Goal: Book appointment/travel/reservation

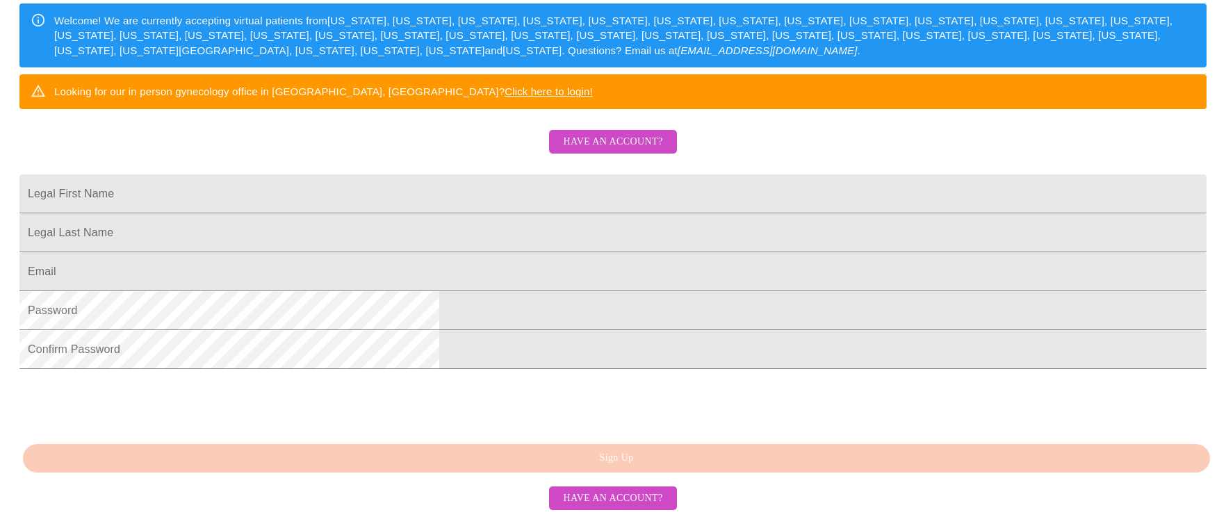
scroll to position [278, 0]
click at [497, 211] on input "Legal First Name" at bounding box center [612, 193] width 1187 height 39
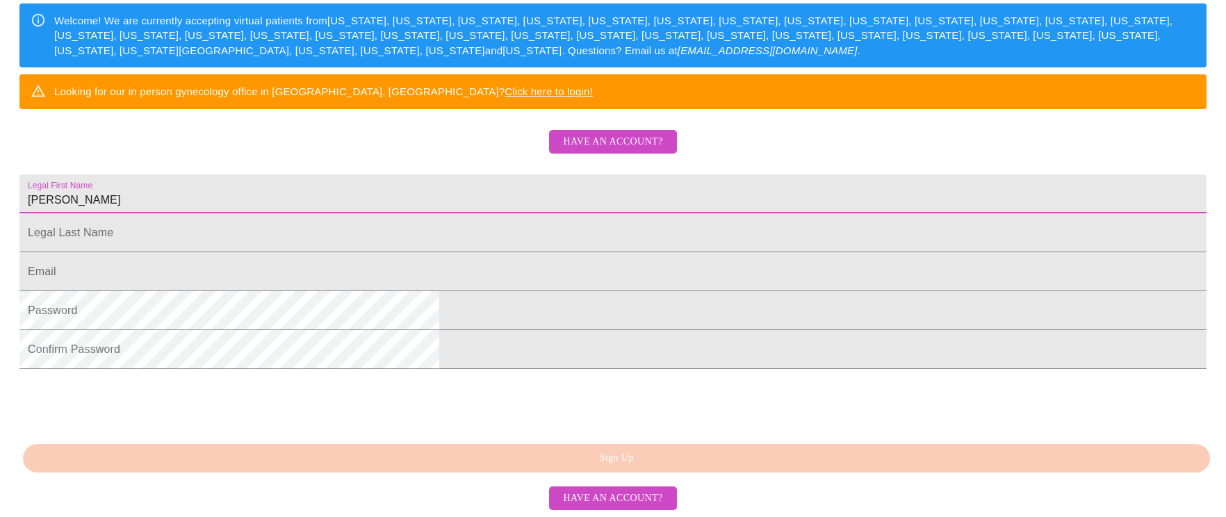
type input "[PERSON_NAME]"
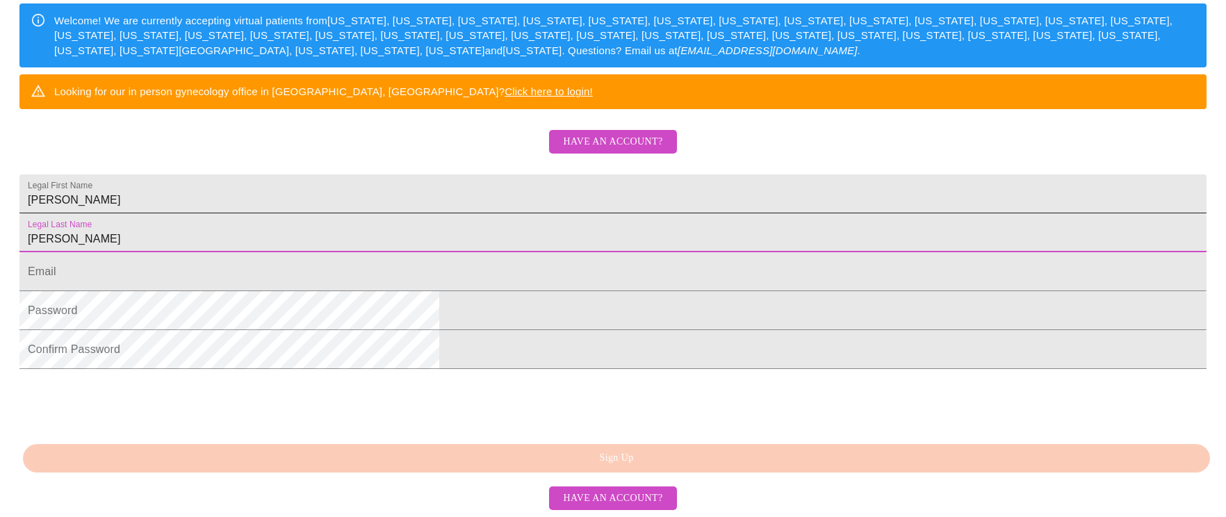
type input "[PERSON_NAME]"
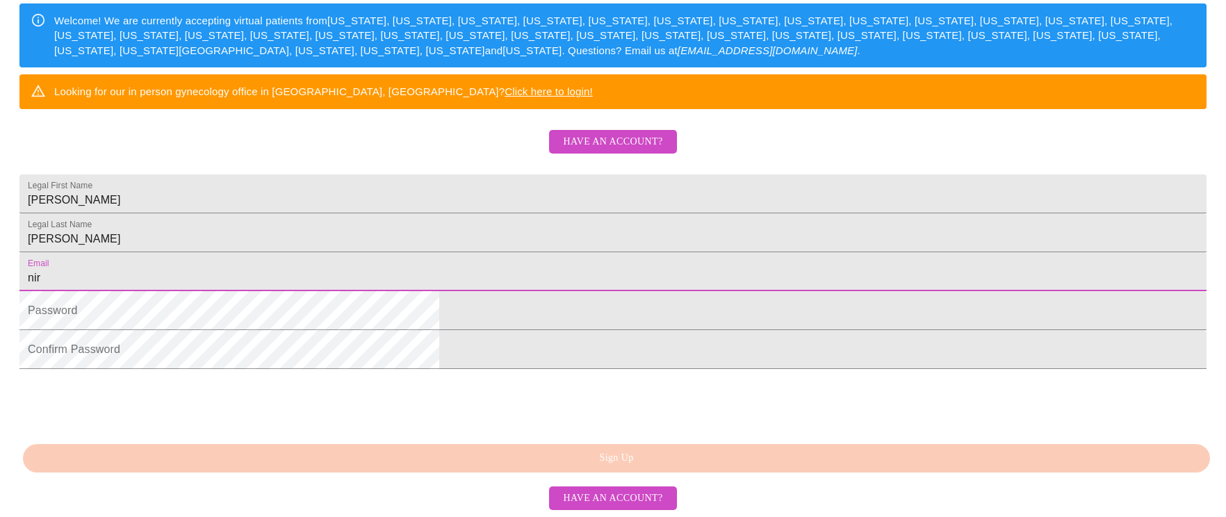
type input "[EMAIL_ADDRESS][DOMAIN_NAME]"
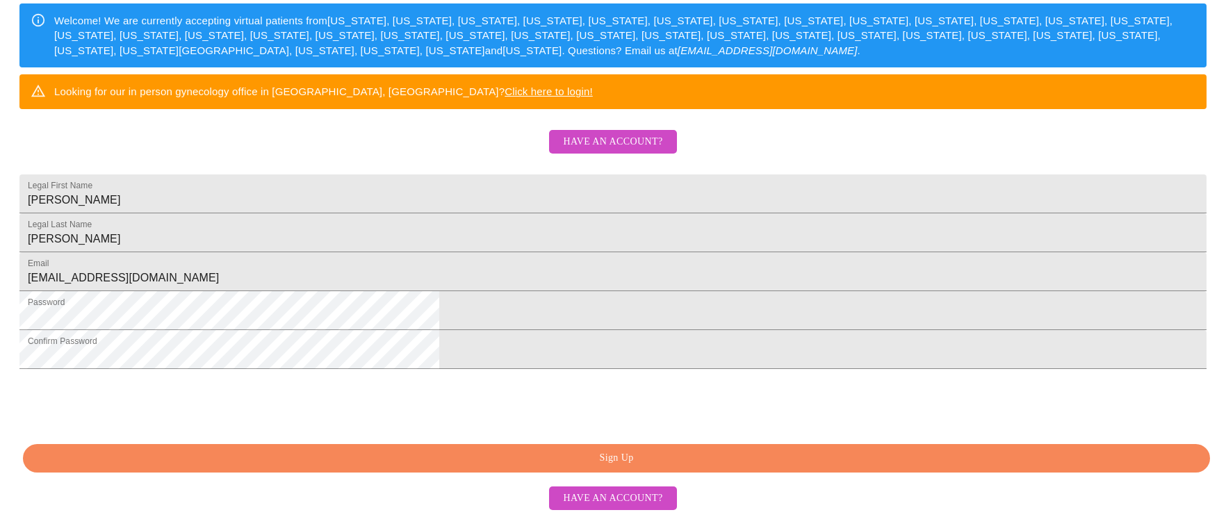
scroll to position [352, 0]
click at [642, 454] on span "Sign Up" at bounding box center [616, 458] width 1155 height 17
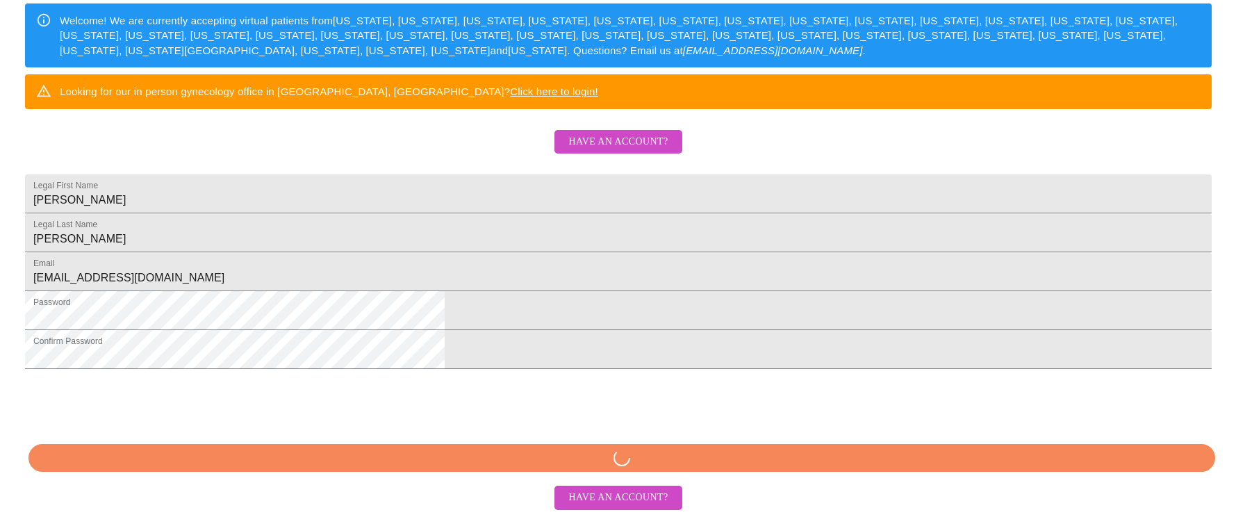
scroll to position [297, 0]
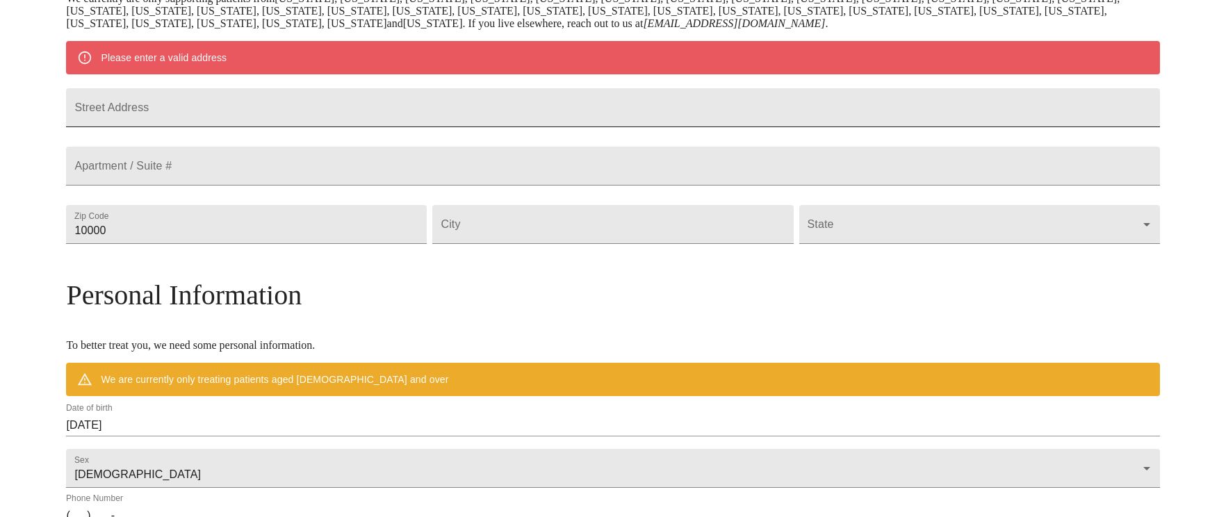
click at [431, 127] on input "Street Address" at bounding box center [612, 107] width 1093 height 39
type input "[STREET_ADDRESS]"
type input "18505"
type input "Scranton"
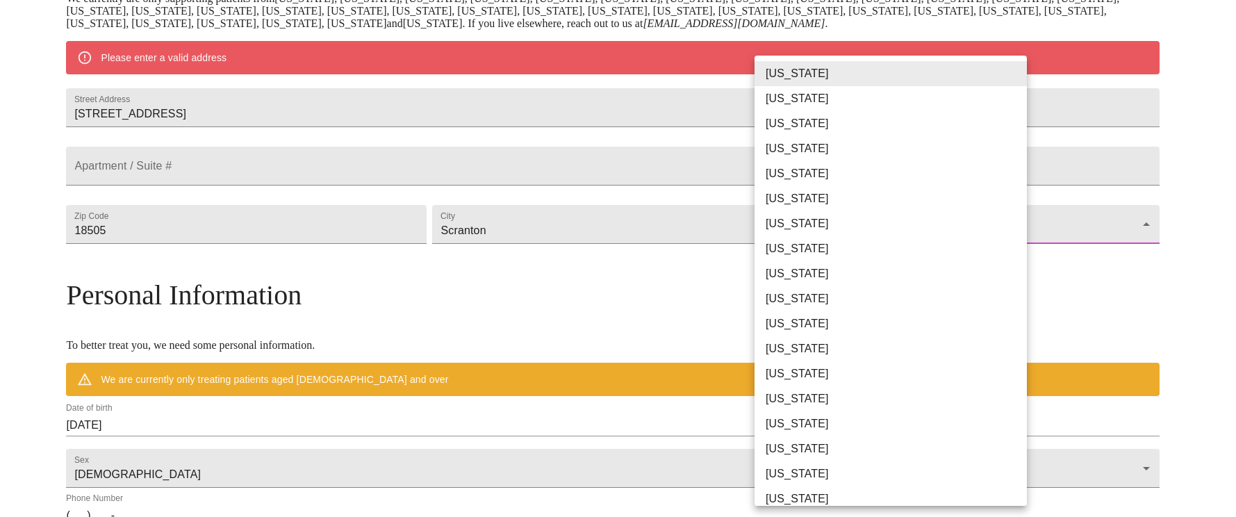
click at [1018, 258] on body "MyMenopauseRx Welcome to MyMenopauseRx Since it's your first time here, you'll …" at bounding box center [618, 249] width 1225 height 1083
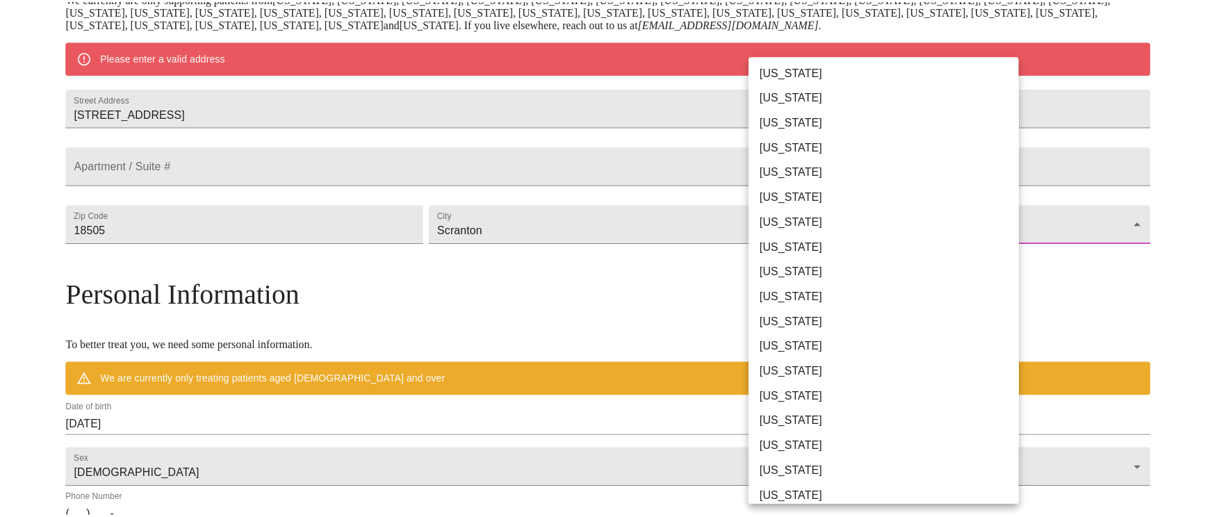
scroll to position [625, 0]
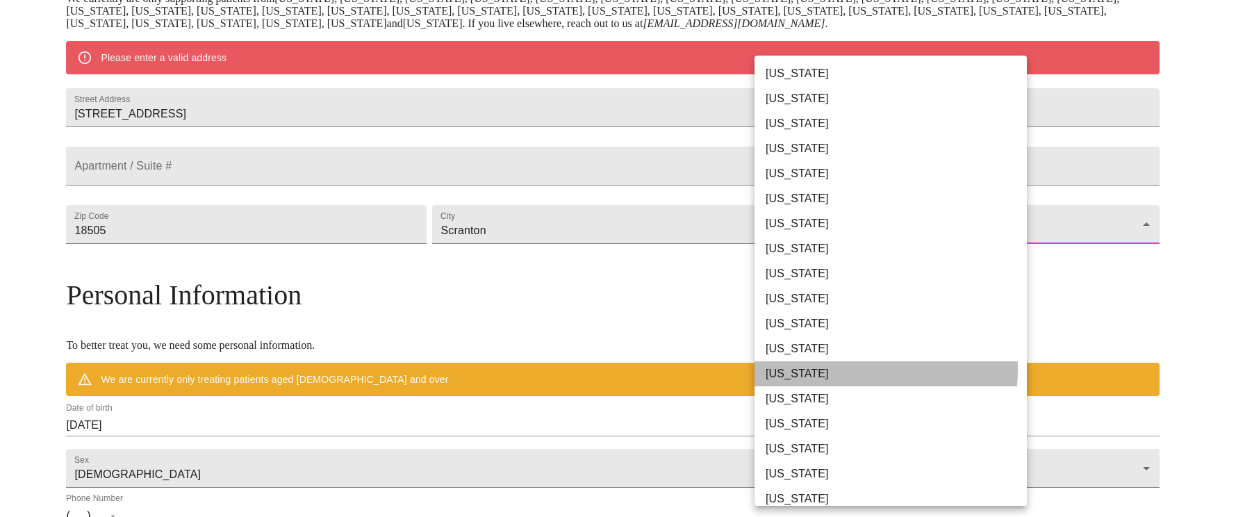
click at [824, 368] on li "[US_STATE]" at bounding box center [896, 373] width 283 height 25
type input "[US_STATE]"
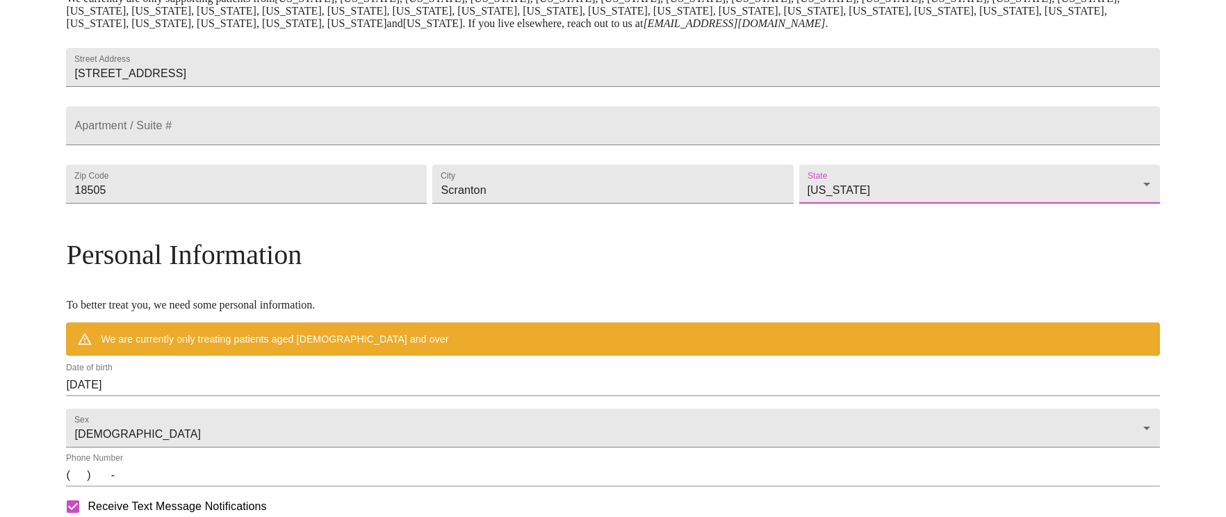
click at [664, 323] on div "Personal Information To better treat you, we need some personal information. We…" at bounding box center [612, 296] width 1093 height 117
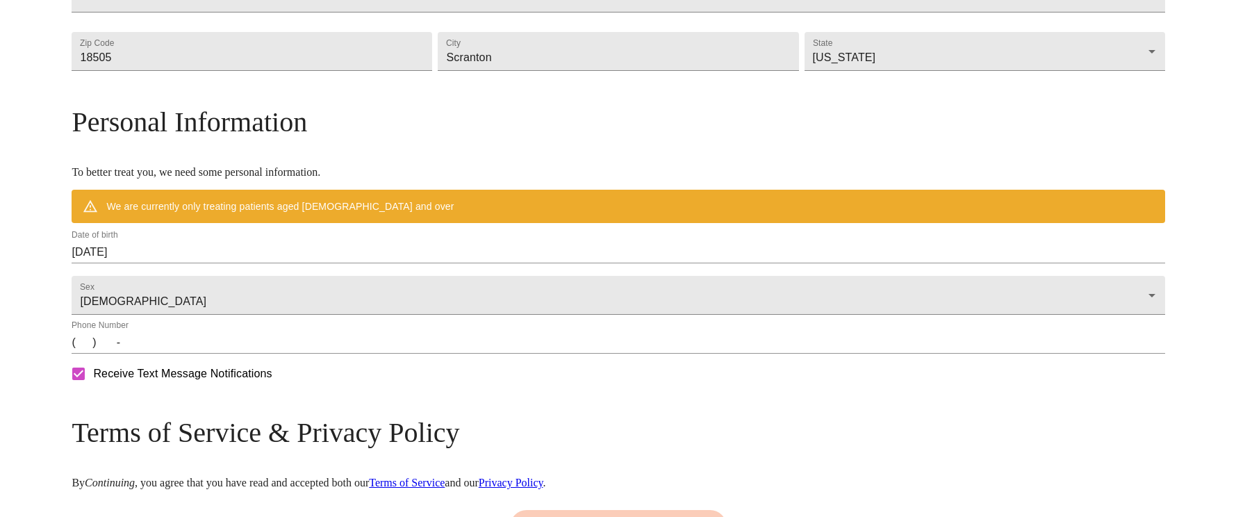
scroll to position [436, 0]
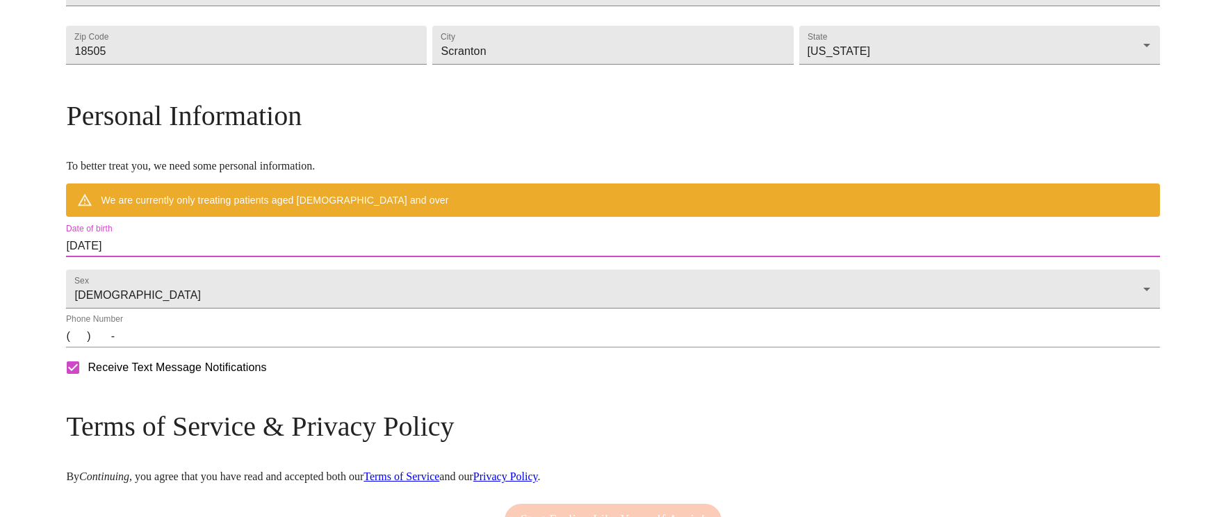
drag, startPoint x: 263, startPoint y: 275, endPoint x: 195, endPoint y: 272, distance: 68.1
click at [195, 272] on div "MyMenopauseRx Welcome to MyMenopauseRx Since it's your first time here, you'll …" at bounding box center [612, 90] width 1093 height 1043
click at [259, 257] on input "[DATE]" at bounding box center [612, 246] width 1093 height 22
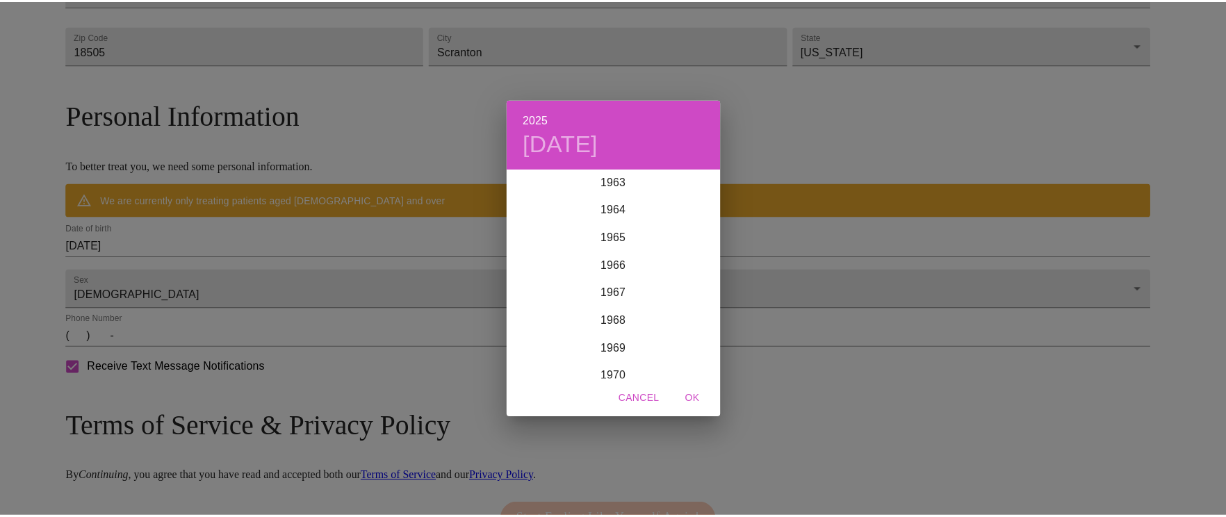
scroll to position [1912, 0]
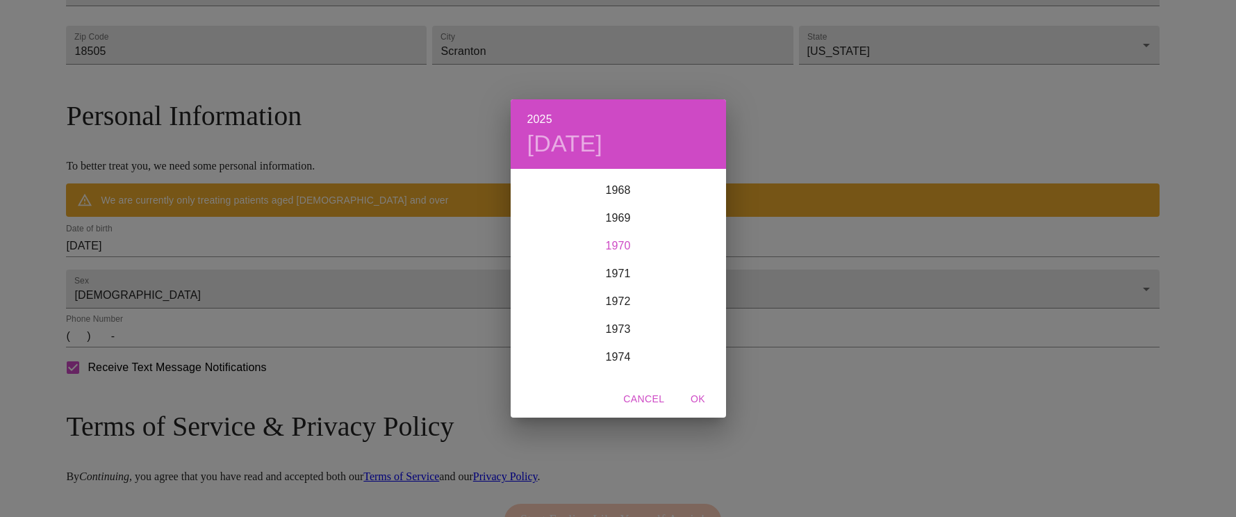
click at [615, 243] on div "1970" at bounding box center [618, 246] width 215 height 28
click at [548, 245] on div "Apr" at bounding box center [547, 249] width 72 height 52
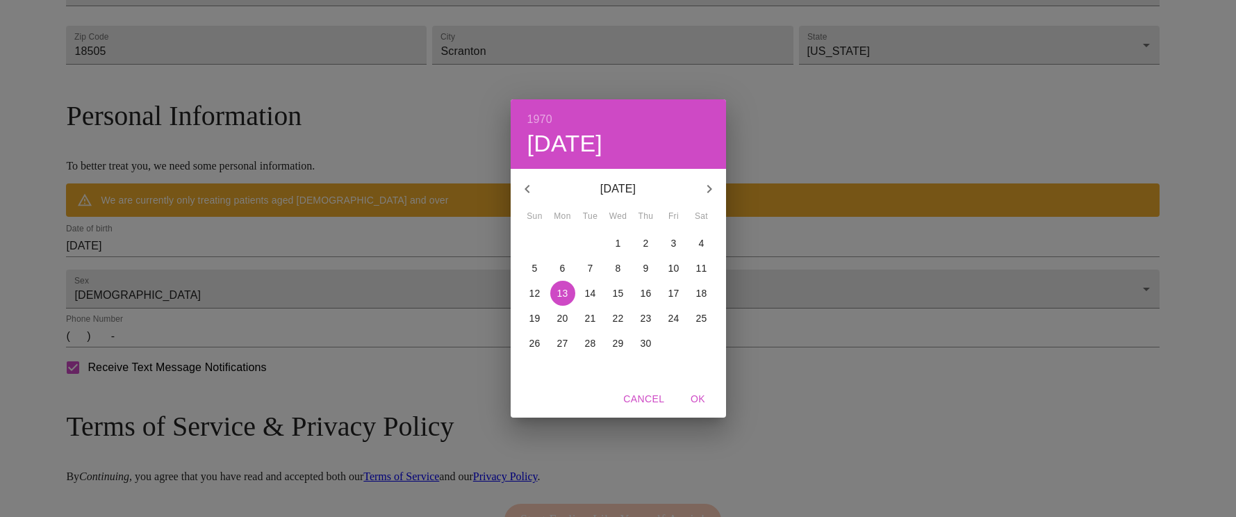
click at [560, 267] on p "6" at bounding box center [563, 268] width 6 height 14
click at [695, 401] on span "OK" at bounding box center [698, 398] width 33 height 17
type input "[DATE]"
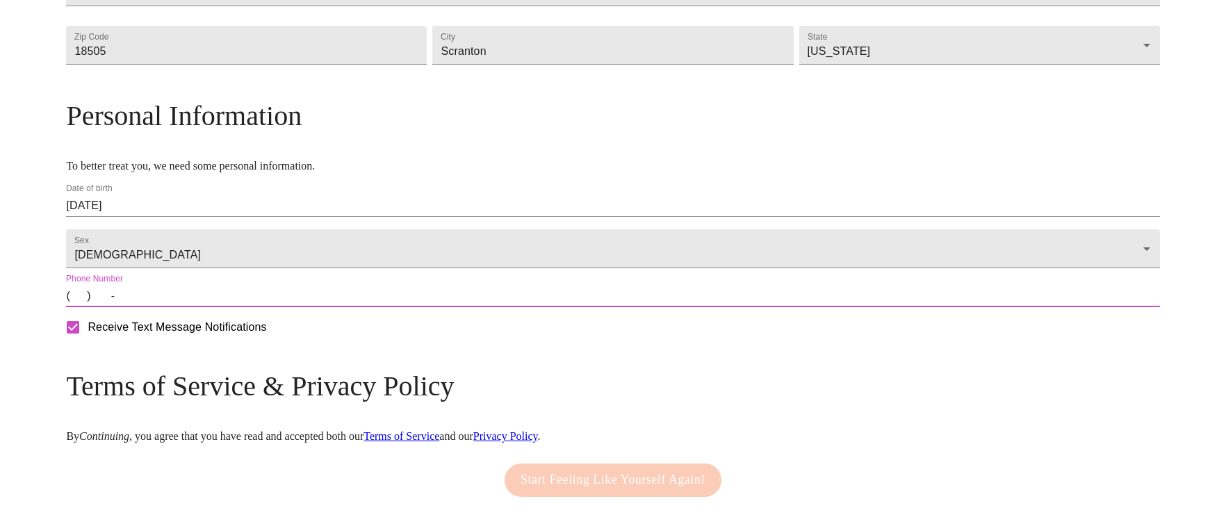
click at [268, 307] on input "(   )    -" at bounding box center [612, 296] width 1093 height 22
type input "[PHONE_NUMBER]"
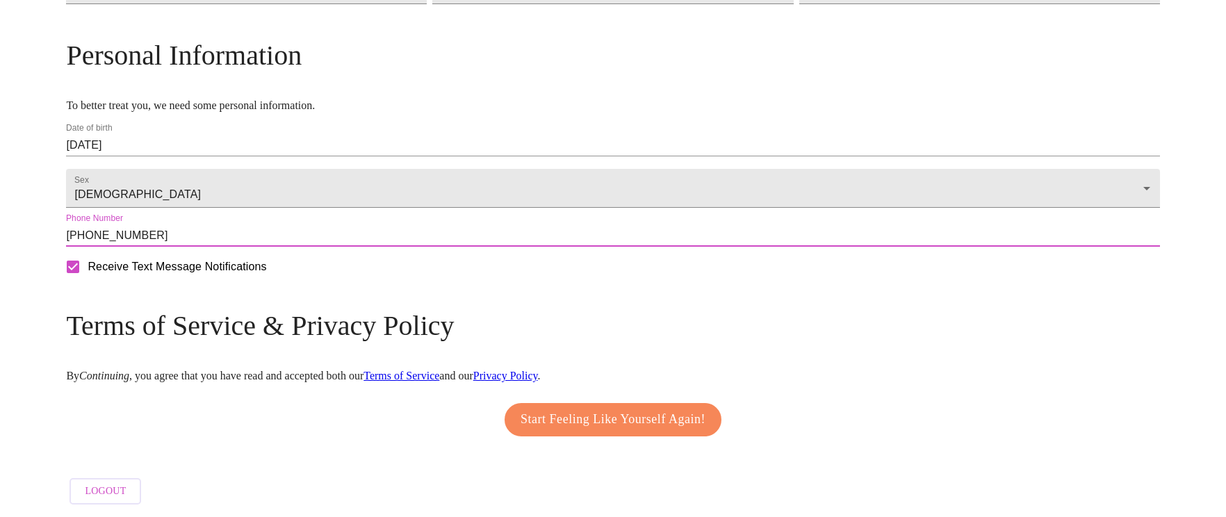
scroll to position [536, 0]
click at [656, 409] on span "Start Feeling Like Yourself Again!" at bounding box center [612, 420] width 185 height 22
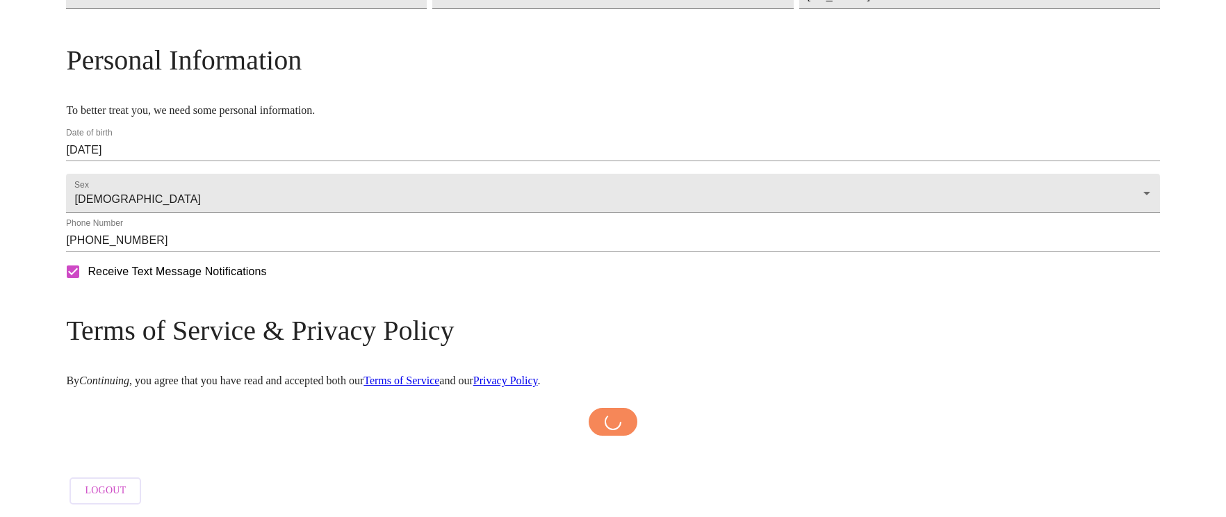
scroll to position [532, 0]
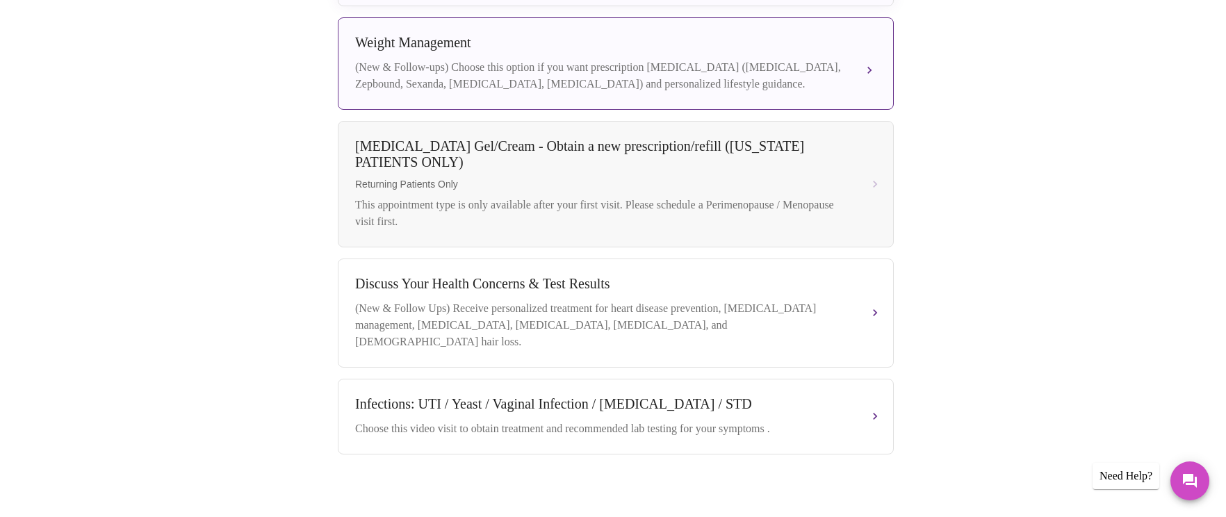
scroll to position [494, 0]
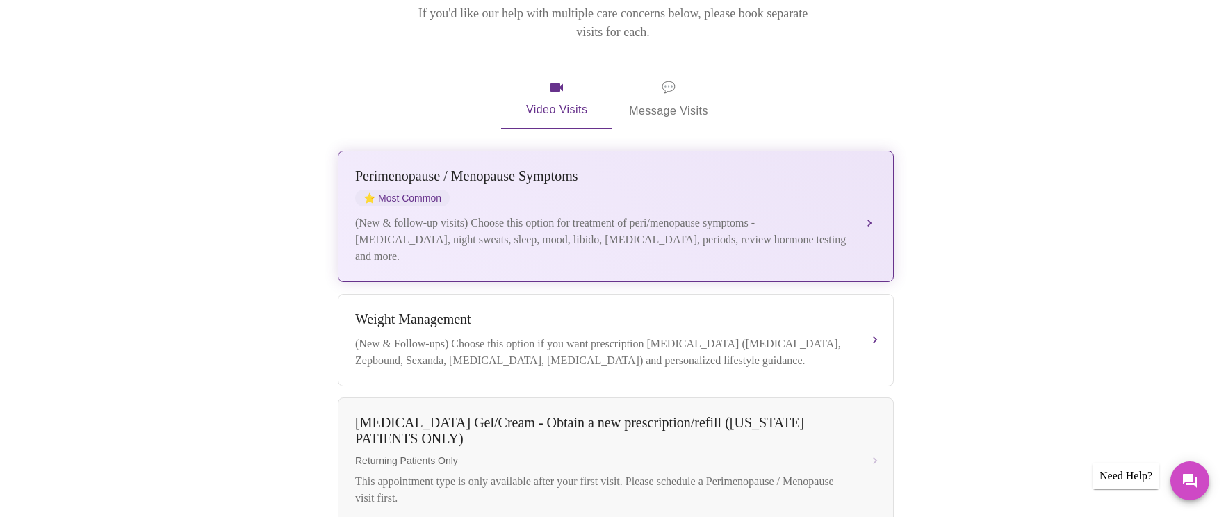
click at [513, 217] on div "(New & follow-up visits) Choose this option for treatment of peri/menopause sym…" at bounding box center [601, 240] width 493 height 50
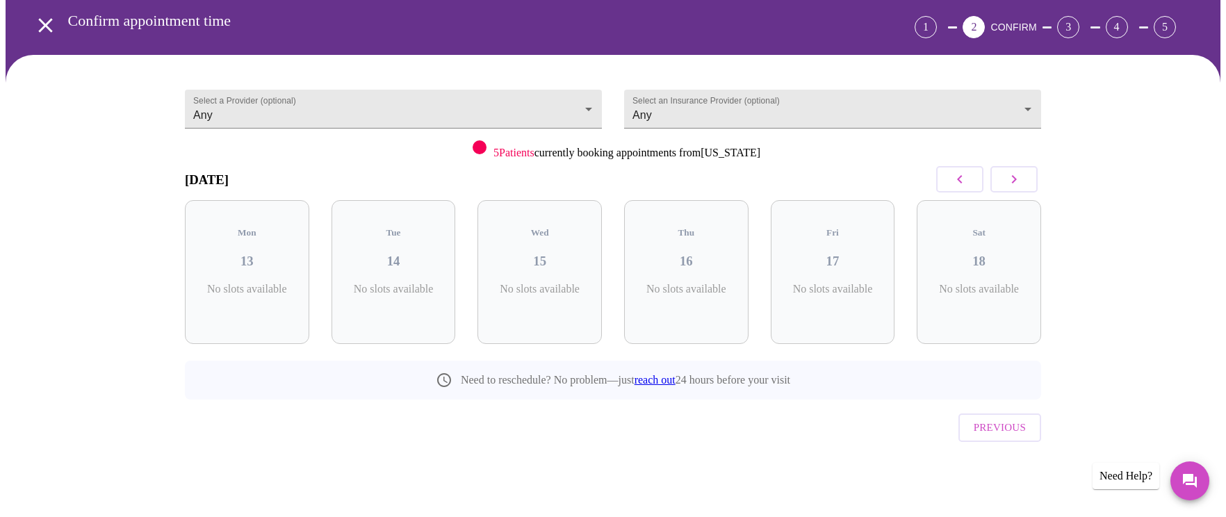
scroll to position [29, 0]
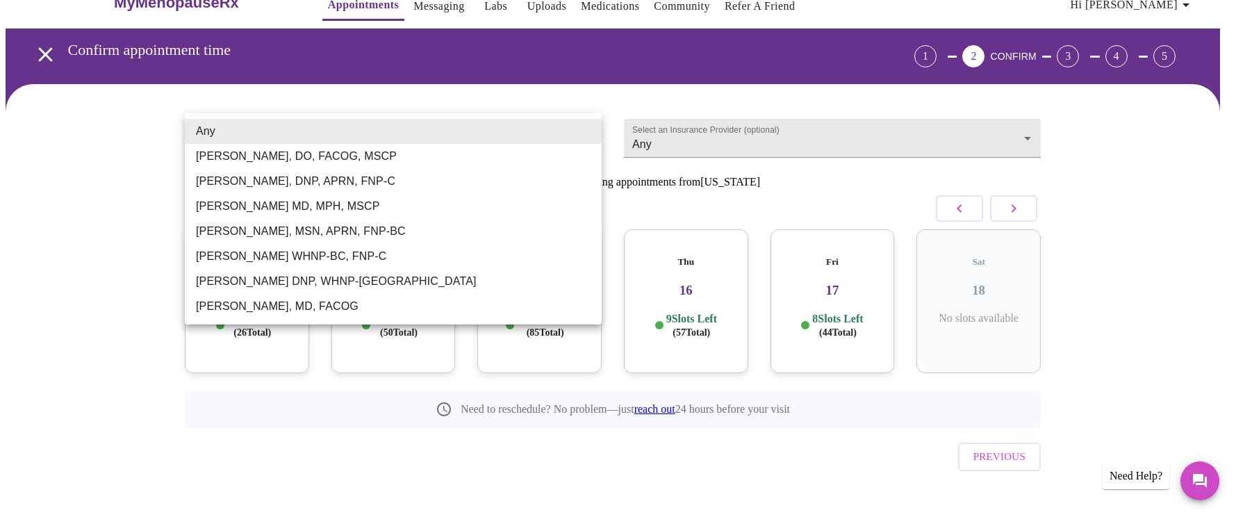
click at [588, 131] on body "MyMenopauseRx Appointments Messaging Labs Uploads Medications Community Refer a…" at bounding box center [618, 258] width 1225 height 564
click at [502, 136] on li "Any" at bounding box center [393, 131] width 417 height 25
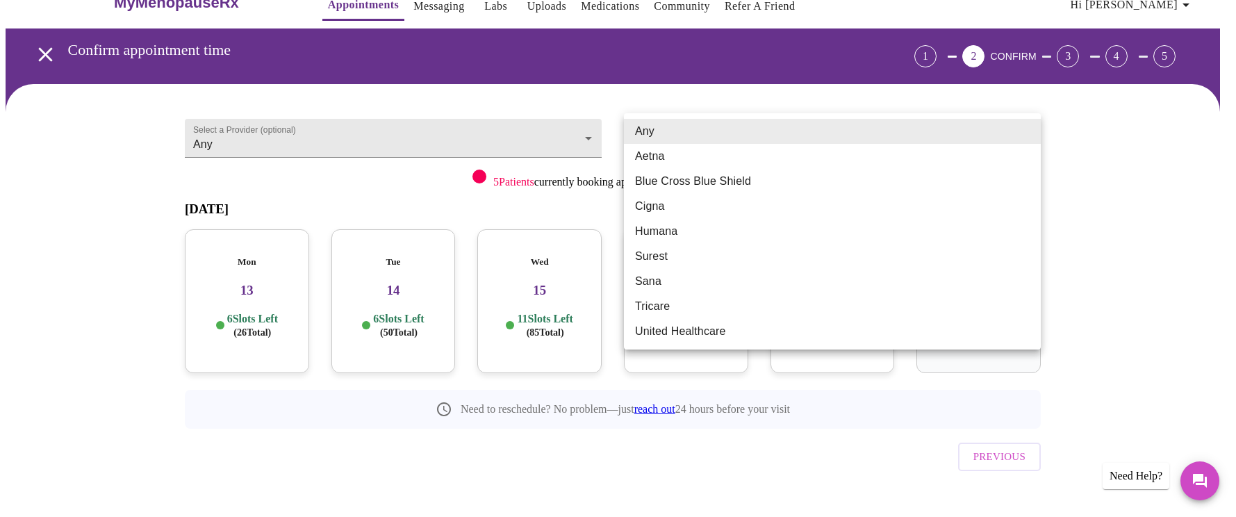
click at [788, 140] on body "MyMenopauseRx Appointments Messaging Labs Uploads Medications Community Refer a…" at bounding box center [618, 258] width 1225 height 564
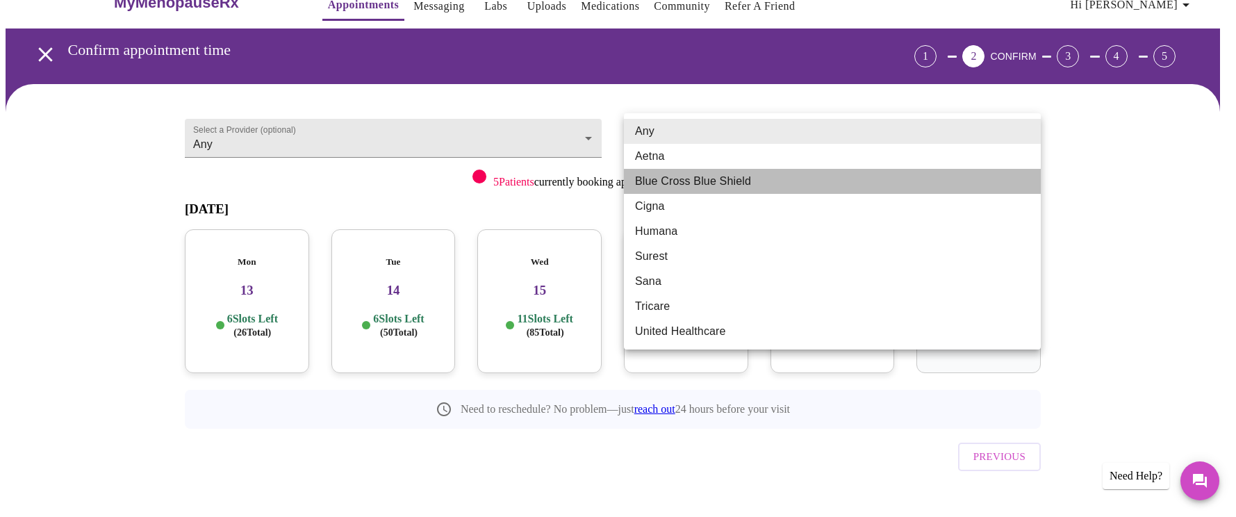
click at [691, 181] on li "Blue Cross Blue Shield" at bounding box center [832, 181] width 417 height 25
type input "Blue Cross Blue Shield"
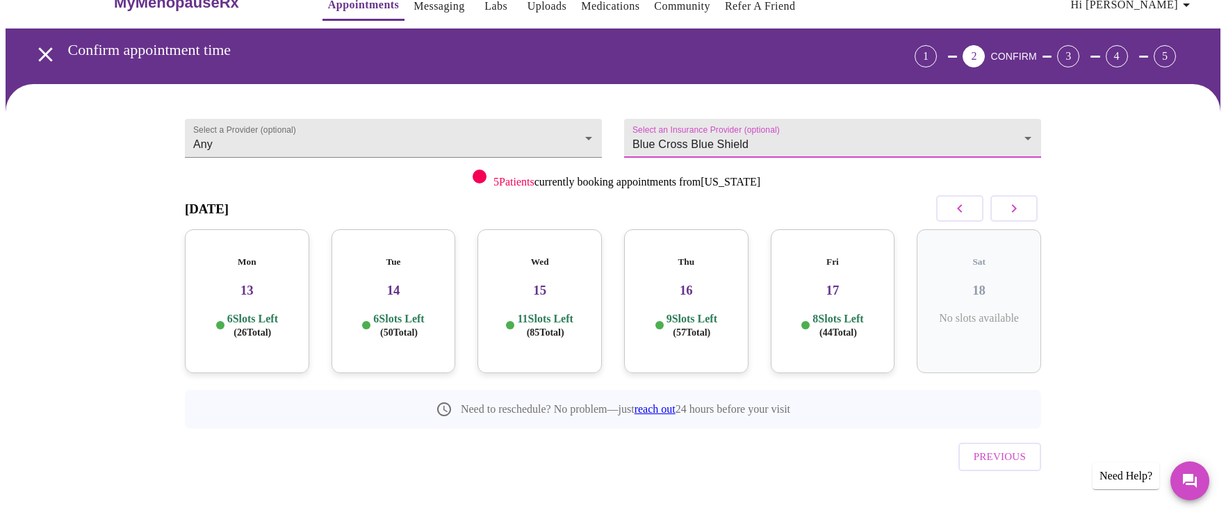
click at [272, 288] on div "Mon 13 6 Slots Left ( 26 Total)" at bounding box center [247, 301] width 124 height 144
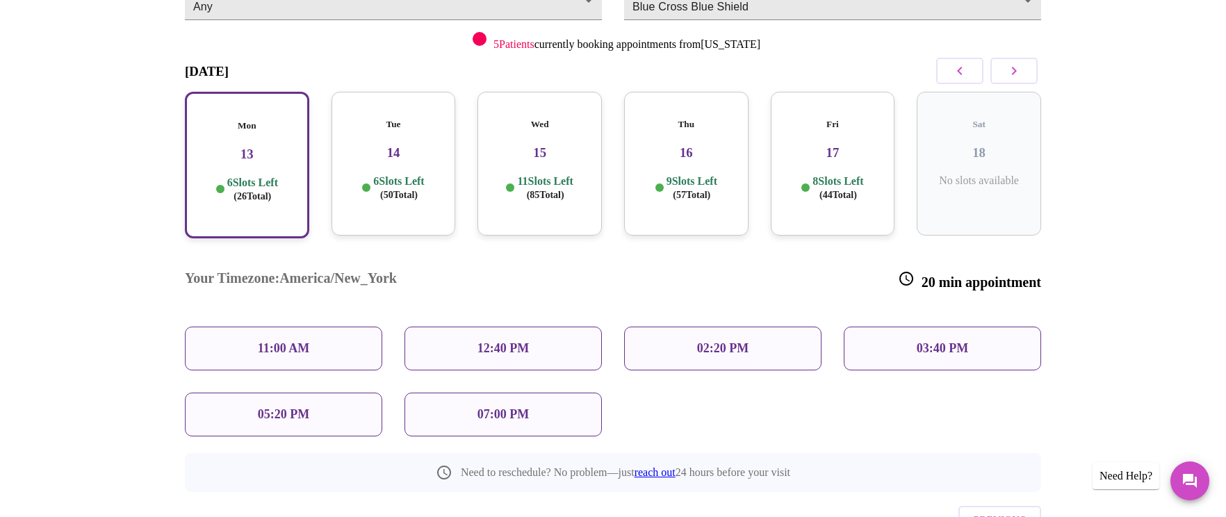
scroll to position [168, 0]
click at [340, 391] on div "05:20 PM" at bounding box center [283, 413] width 197 height 44
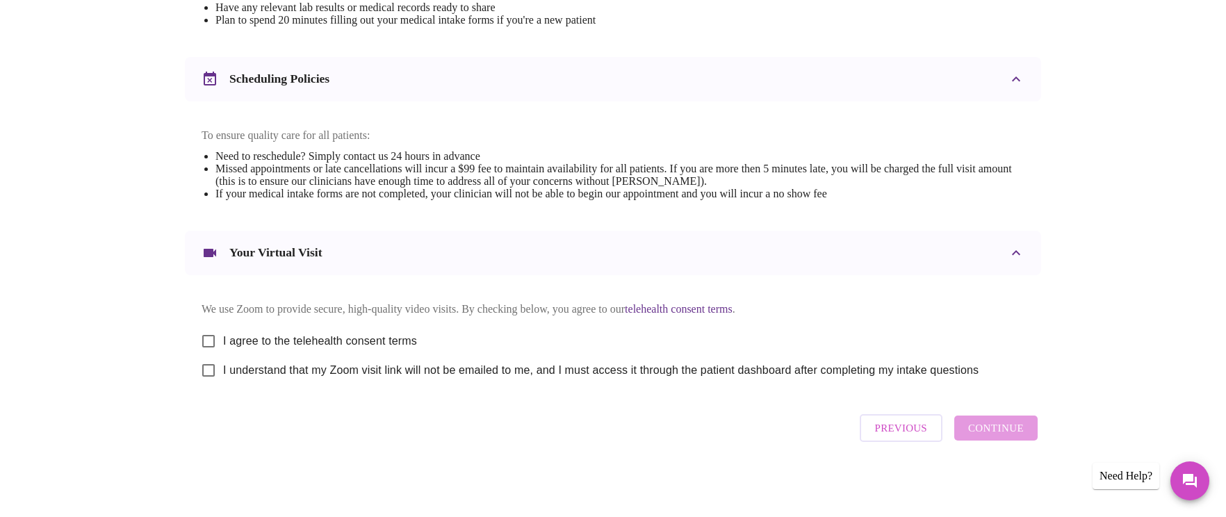
scroll to position [491, 0]
click at [209, 338] on input "I agree to the telehealth consent terms" at bounding box center [208, 341] width 29 height 29
checkbox input "true"
click at [980, 427] on div "Previous Continue" at bounding box center [948, 428] width 185 height 42
click at [215, 372] on input "I understand that my Zoom visit link will not be emailed to me, and I must acce…" at bounding box center [208, 370] width 29 height 29
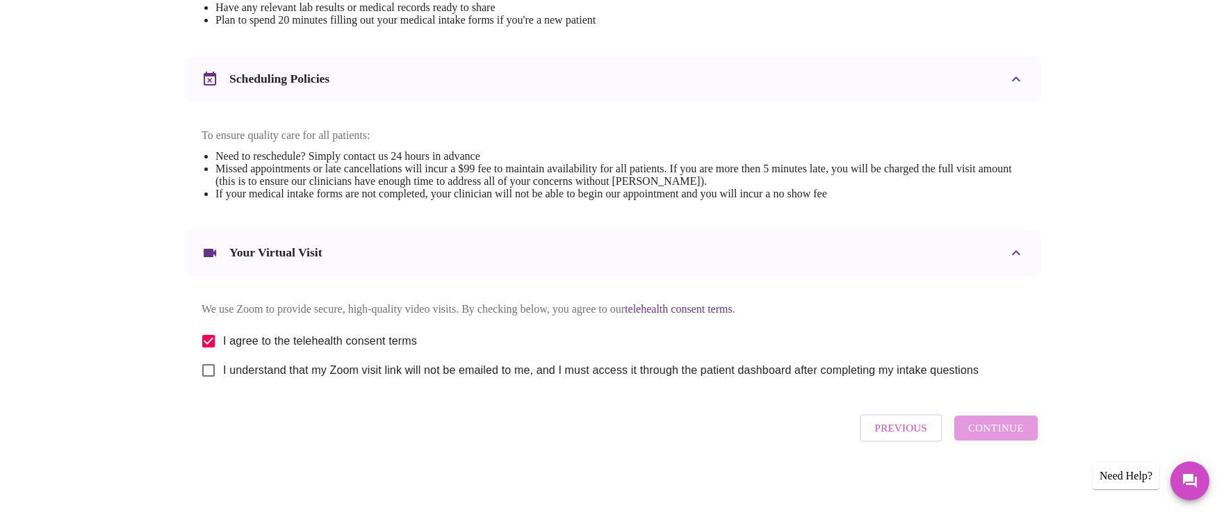
checkbox input "true"
click at [991, 427] on span "Continue" at bounding box center [996, 428] width 56 height 18
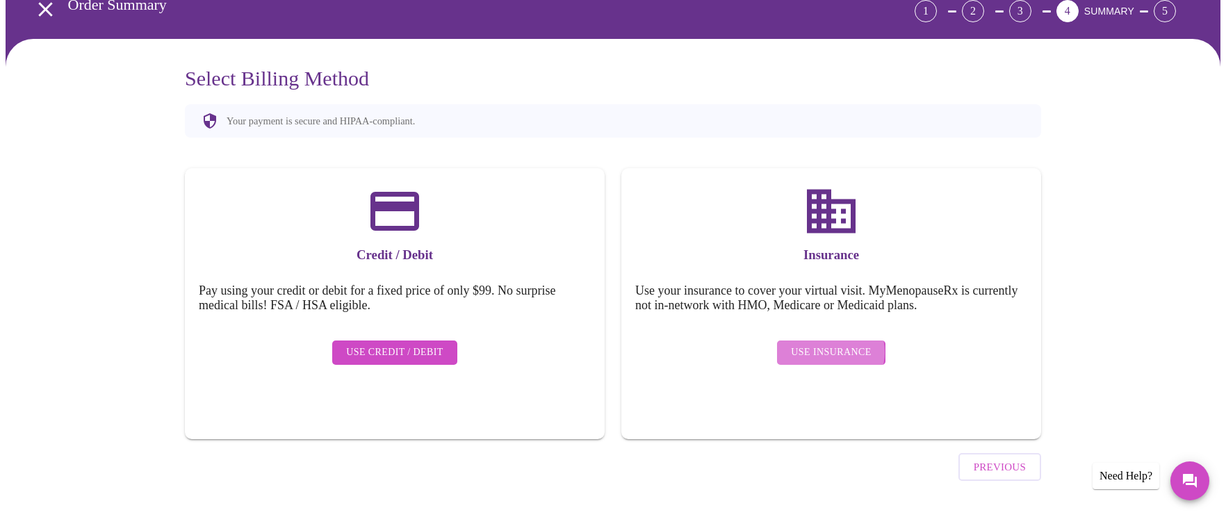
click at [829, 344] on span "Use Insurance" at bounding box center [831, 352] width 80 height 17
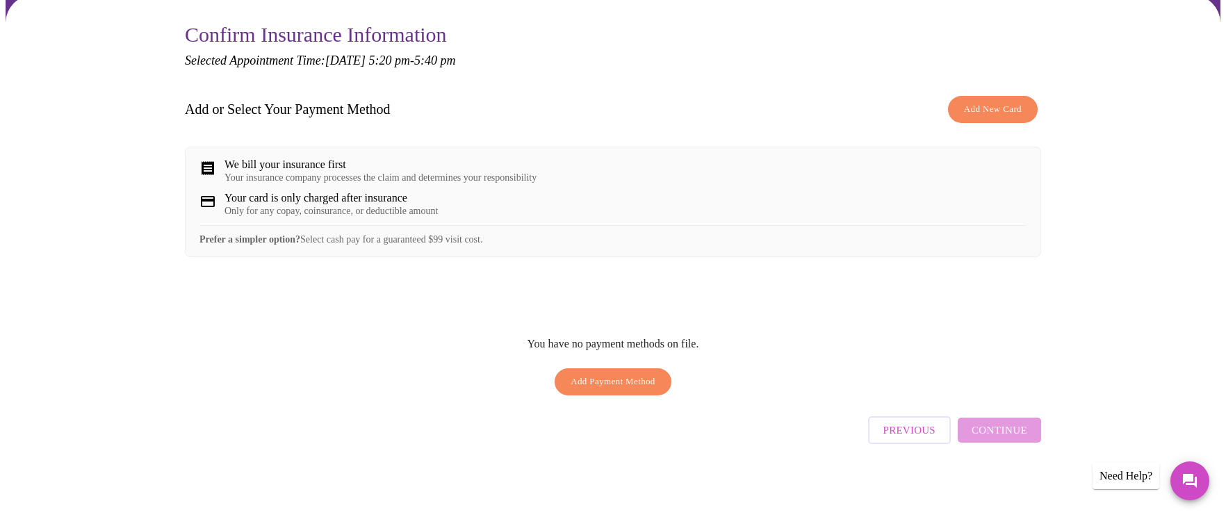
scroll to position [125, 0]
click at [989, 99] on span "Add New Card" at bounding box center [993, 107] width 58 height 16
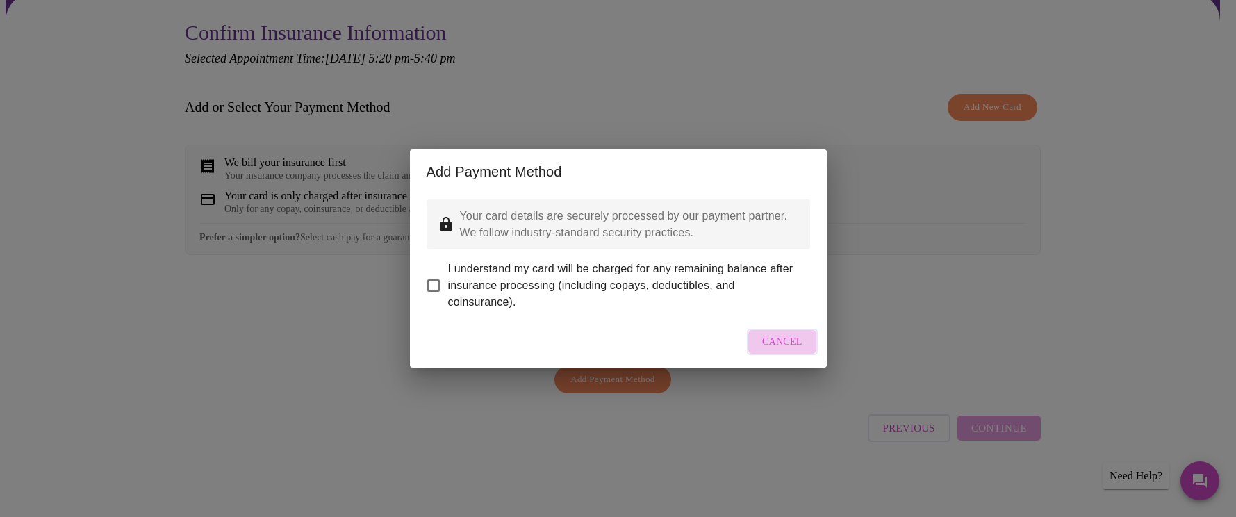
click at [788, 351] on span "Cancel" at bounding box center [782, 342] width 40 height 17
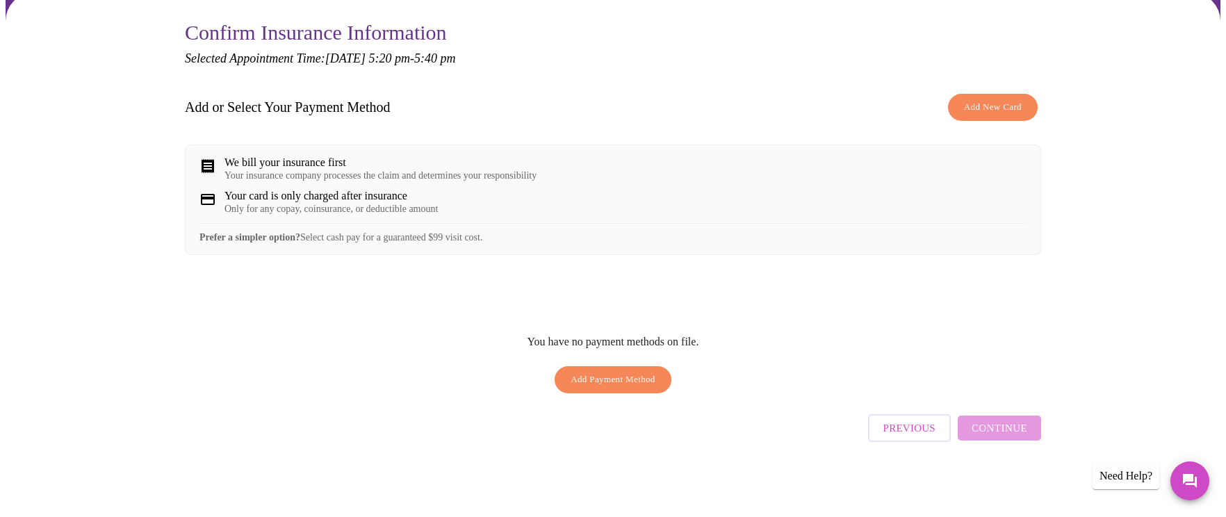
click at [340, 161] on div "We bill your insurance first" at bounding box center [380, 162] width 312 height 13
click at [995, 103] on span "Add New Card" at bounding box center [993, 107] width 58 height 16
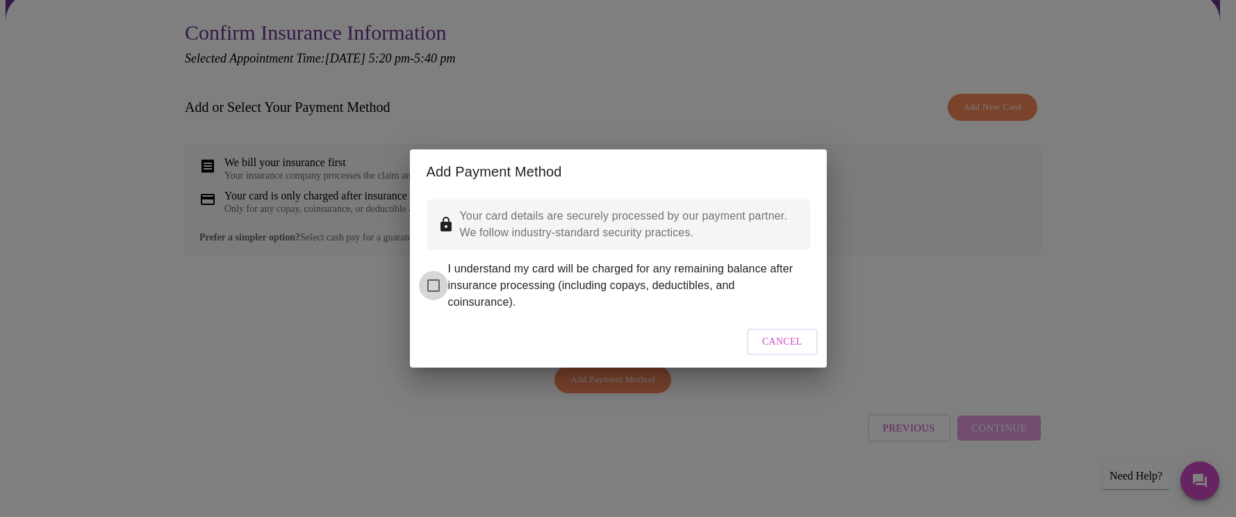
click at [428, 271] on input "I understand my card will be charged for any remaining balance after insurance …" at bounding box center [433, 285] width 29 height 29
checkbox input "true"
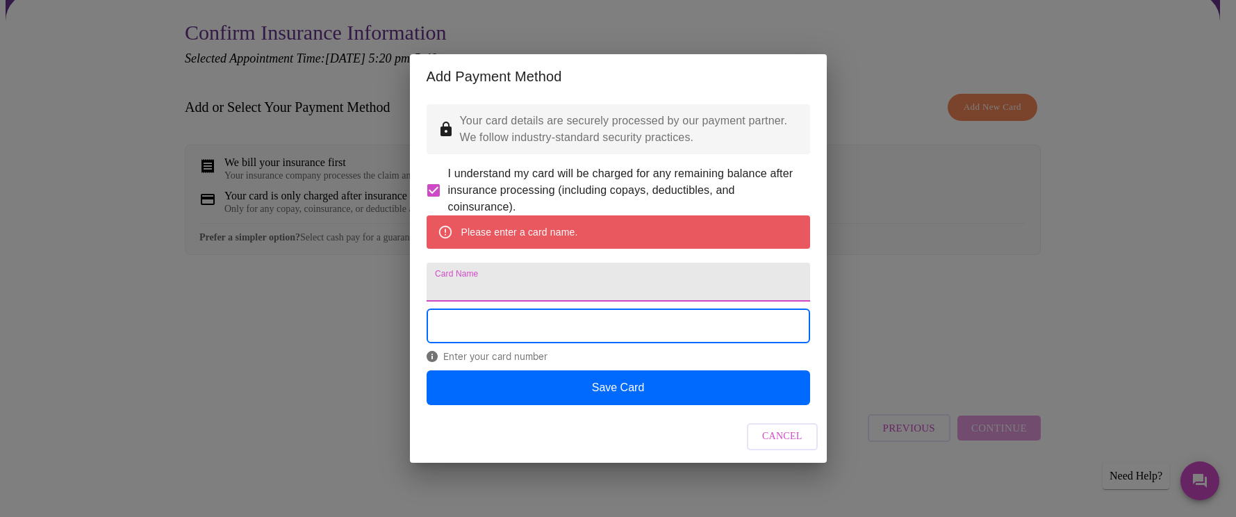
click at [518, 294] on input "Card Name" at bounding box center [619, 282] width 384 height 39
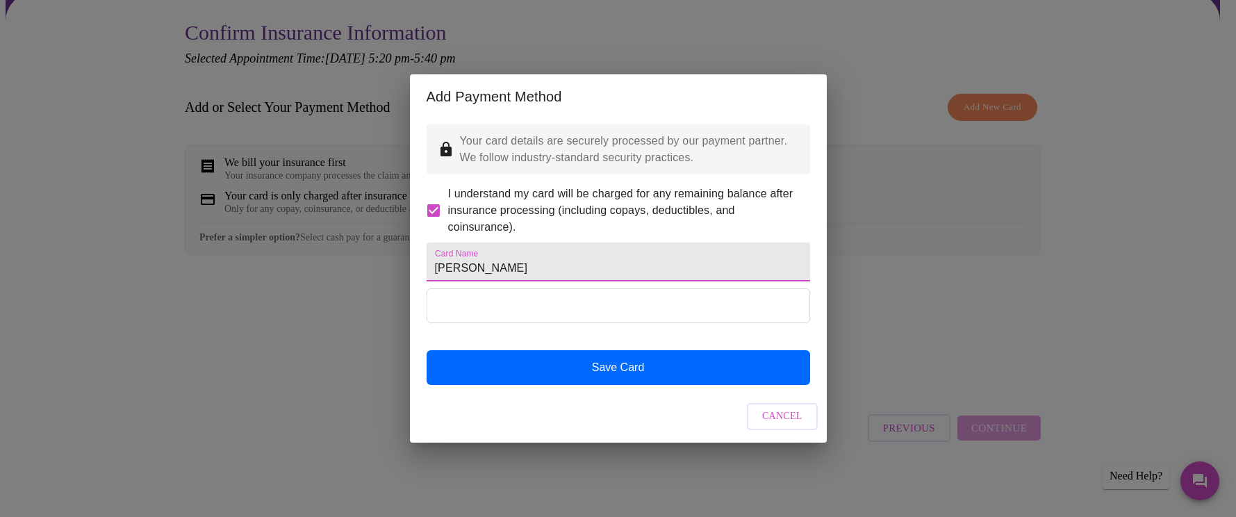
type input "[PERSON_NAME]"
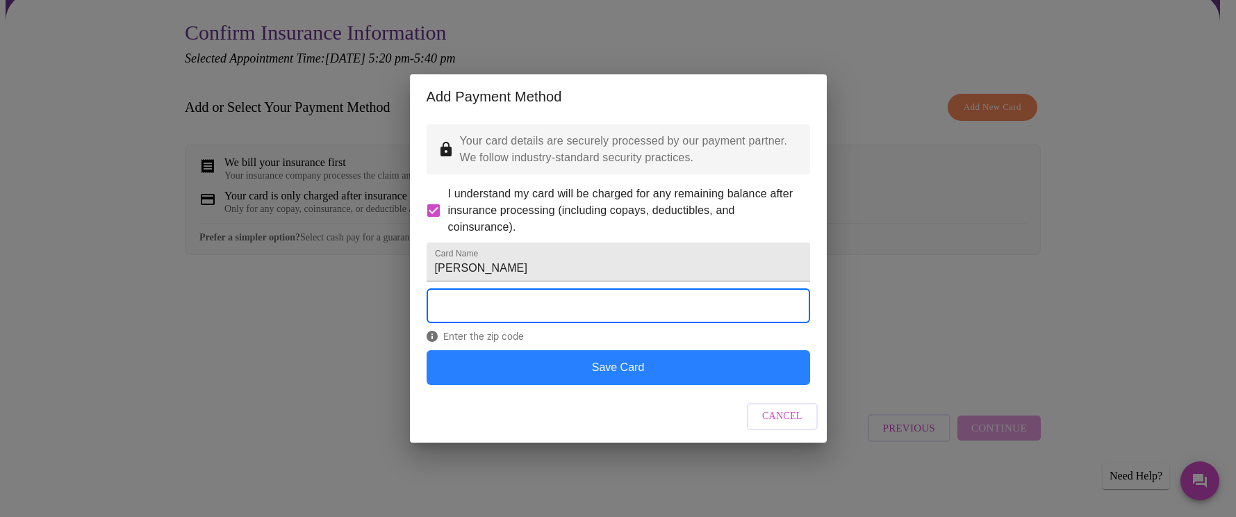
click at [652, 384] on button "Save Card" at bounding box center [619, 367] width 384 height 35
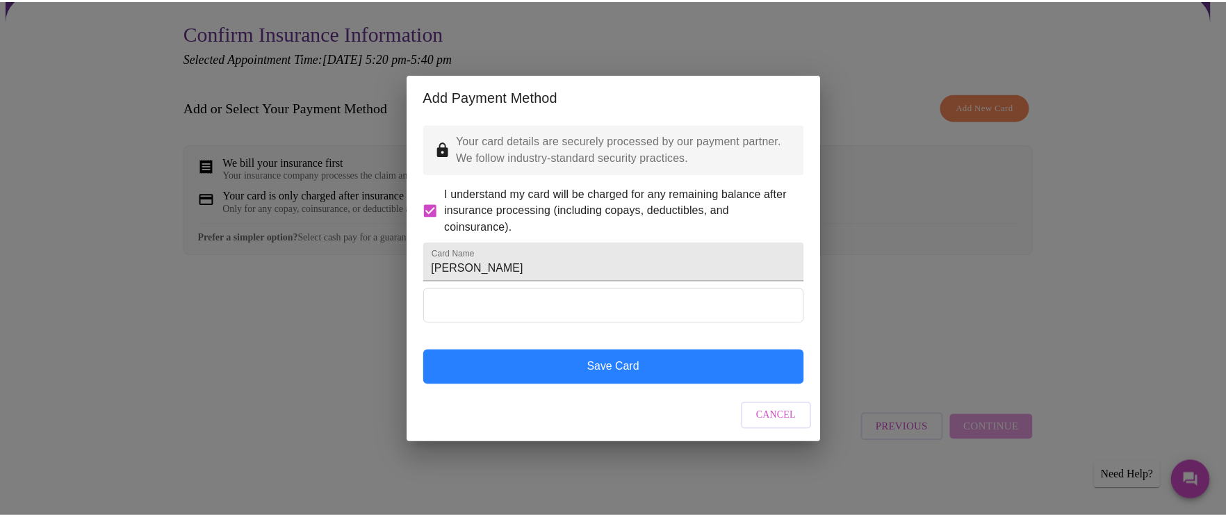
scroll to position [0, 0]
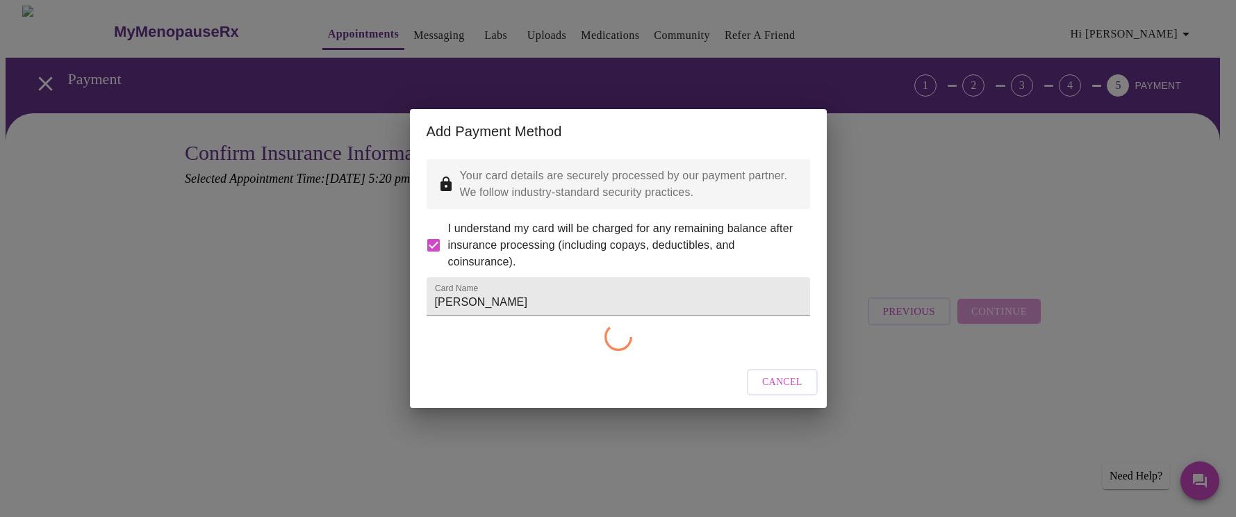
checkbox input "false"
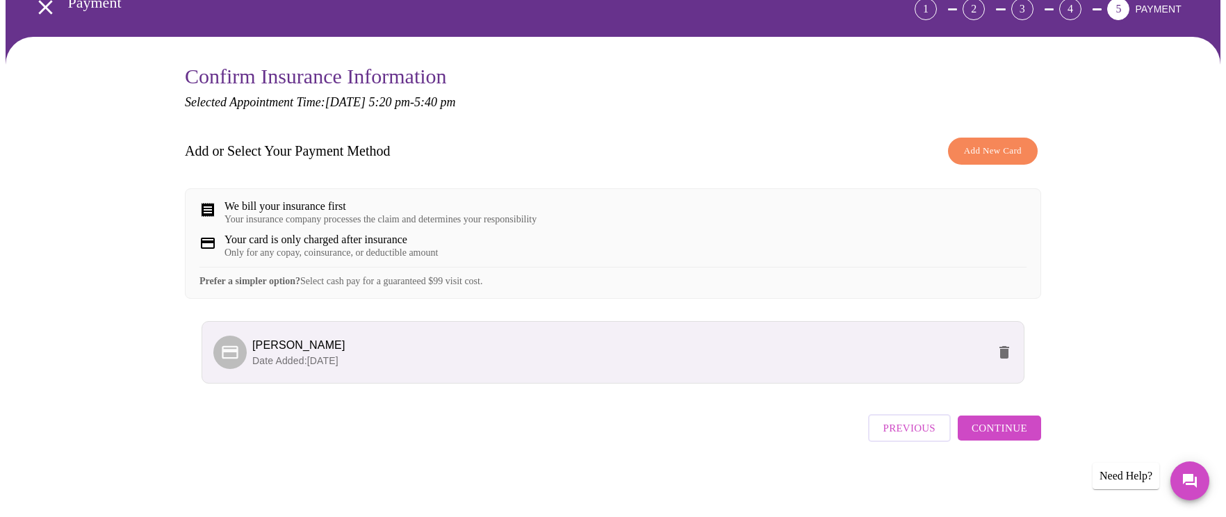
scroll to position [88, 0]
click at [988, 428] on span "Continue" at bounding box center [999, 428] width 56 height 18
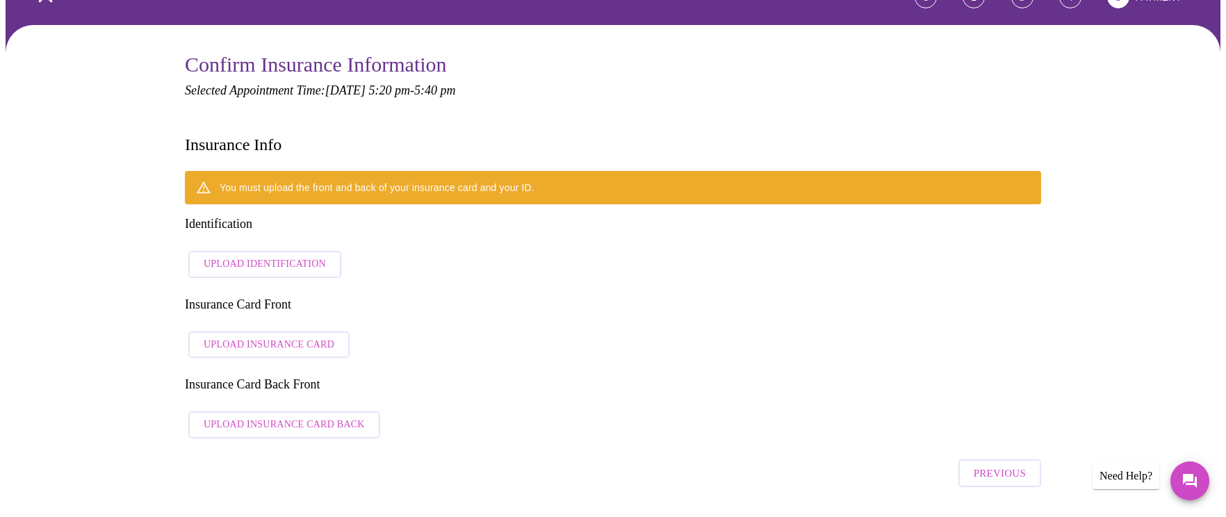
click at [277, 256] on span "Upload Identification" at bounding box center [265, 264] width 122 height 17
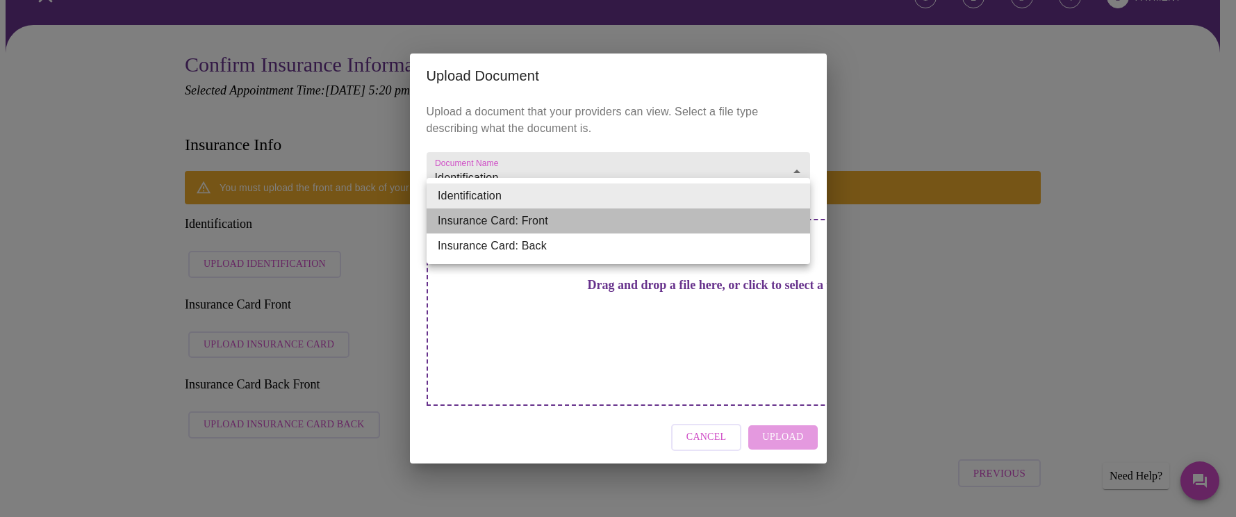
click at [533, 223] on li "Insurance Card: Front" at bounding box center [619, 220] width 384 height 25
type input "Insurance Card: Front"
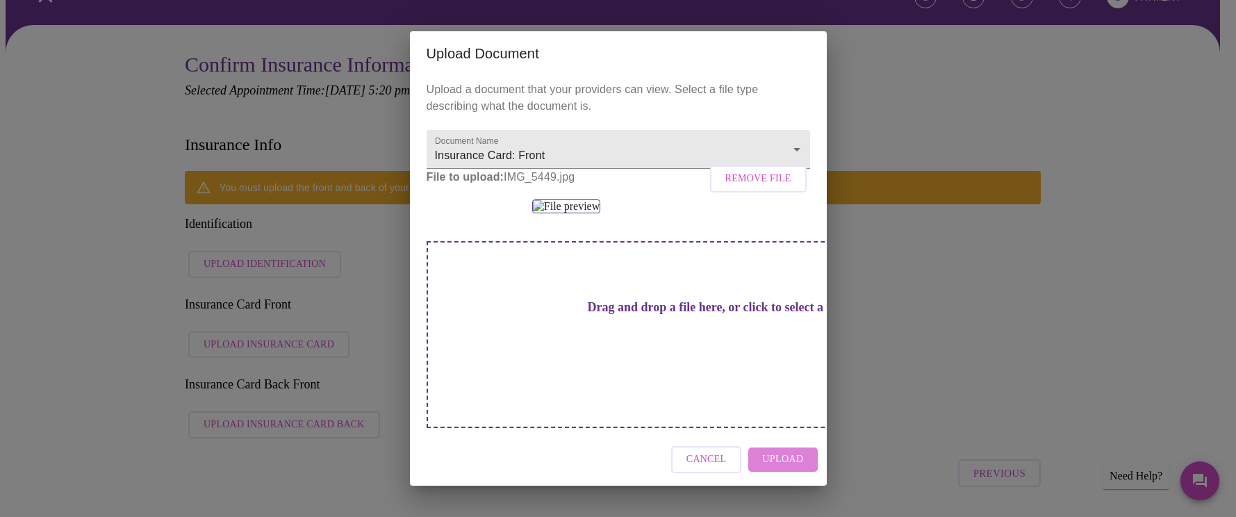
click at [773, 465] on span "Upload" at bounding box center [782, 459] width 41 height 17
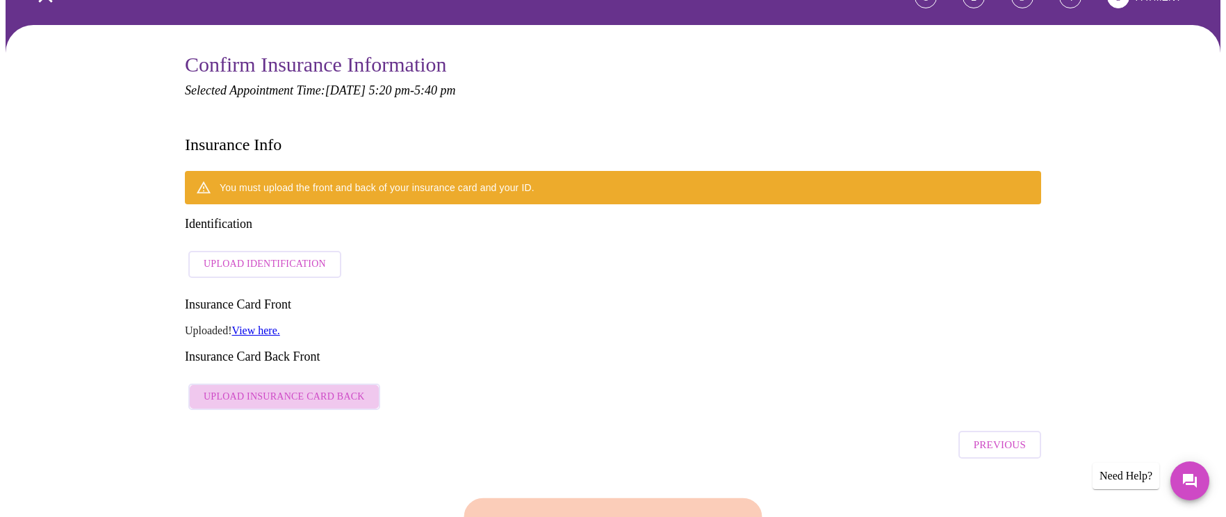
click at [291, 388] on span "Upload Insurance Card Back" at bounding box center [284, 396] width 161 height 17
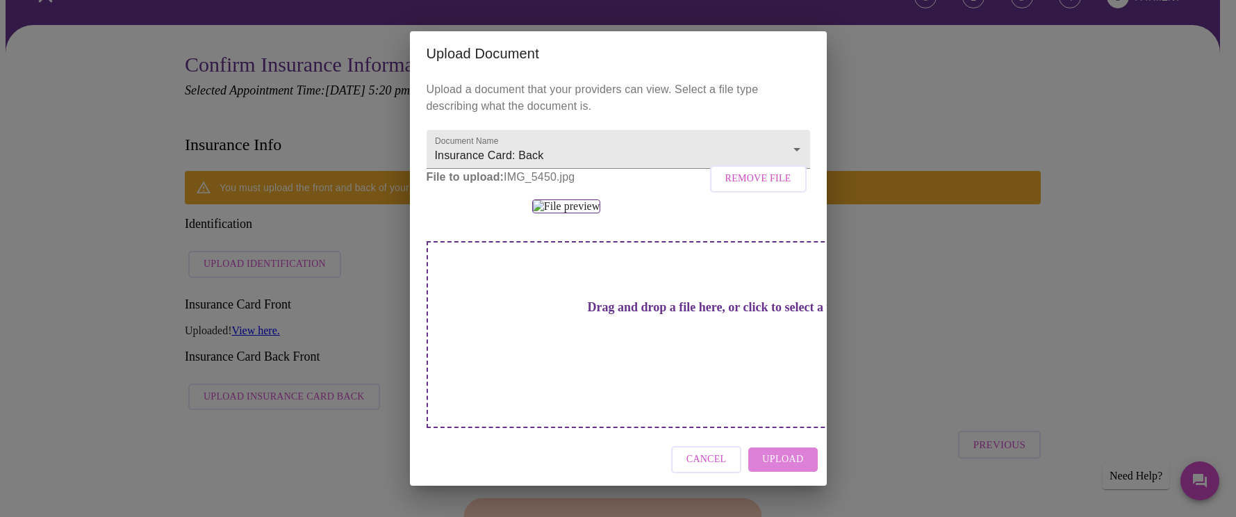
click at [792, 468] on span "Upload" at bounding box center [782, 459] width 41 height 17
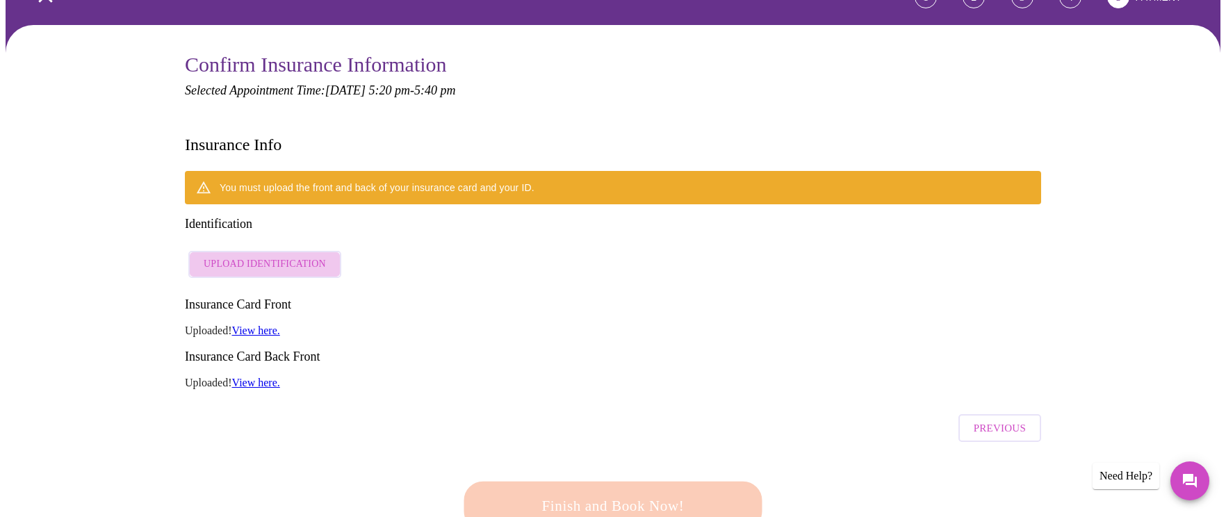
click at [265, 256] on span "Upload Identification" at bounding box center [265, 264] width 122 height 17
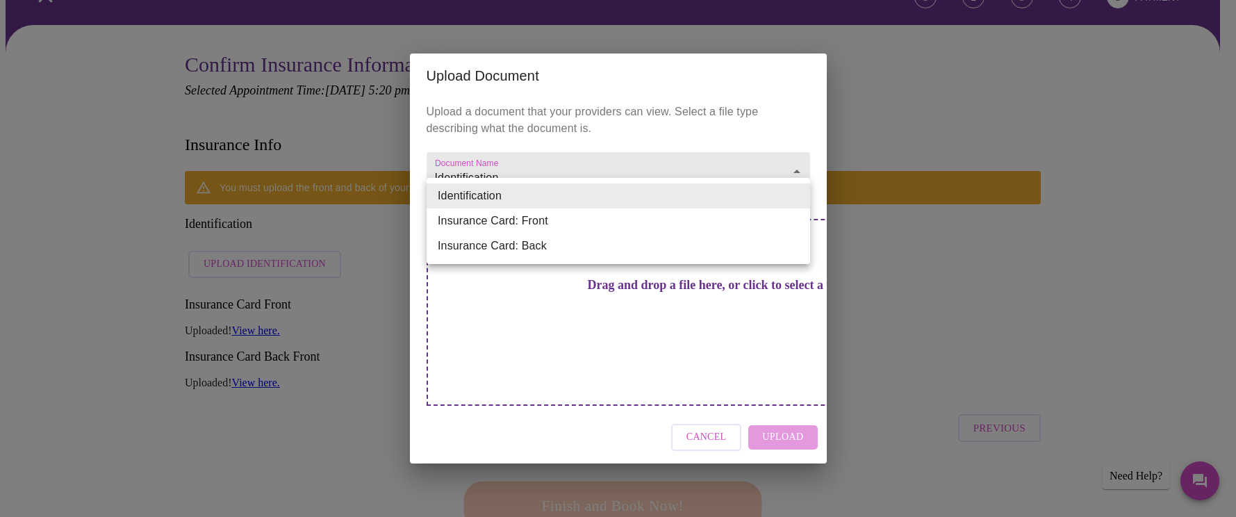
click at [554, 195] on li "Identification" at bounding box center [619, 195] width 384 height 25
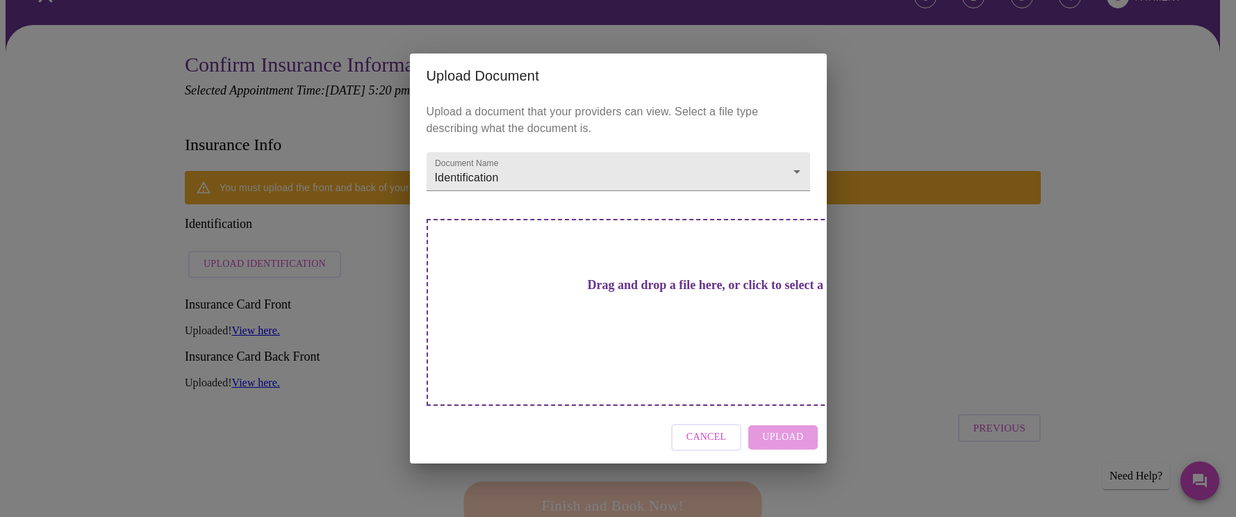
click at [589, 293] on h3 "Drag and drop a file here, or click to select a file" at bounding box center [716, 285] width 384 height 15
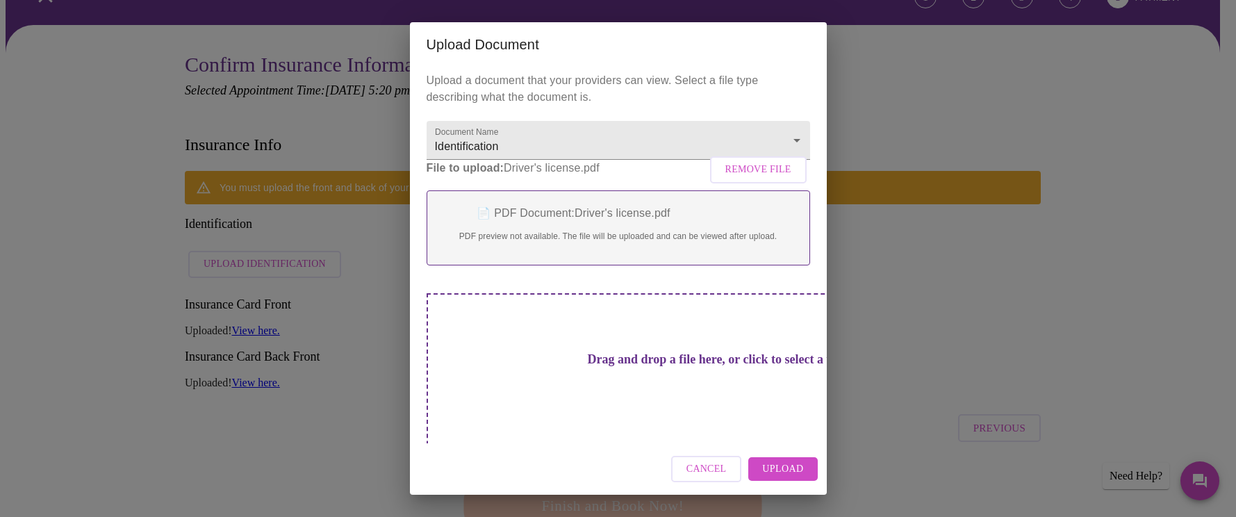
click at [779, 462] on span "Upload" at bounding box center [782, 469] width 41 height 17
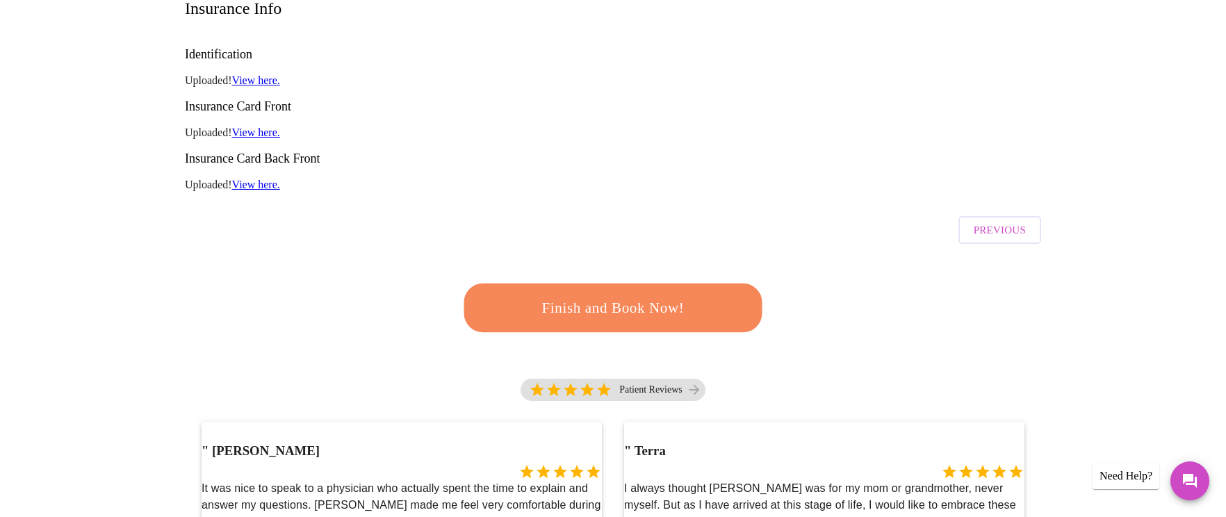
scroll to position [227, 0]
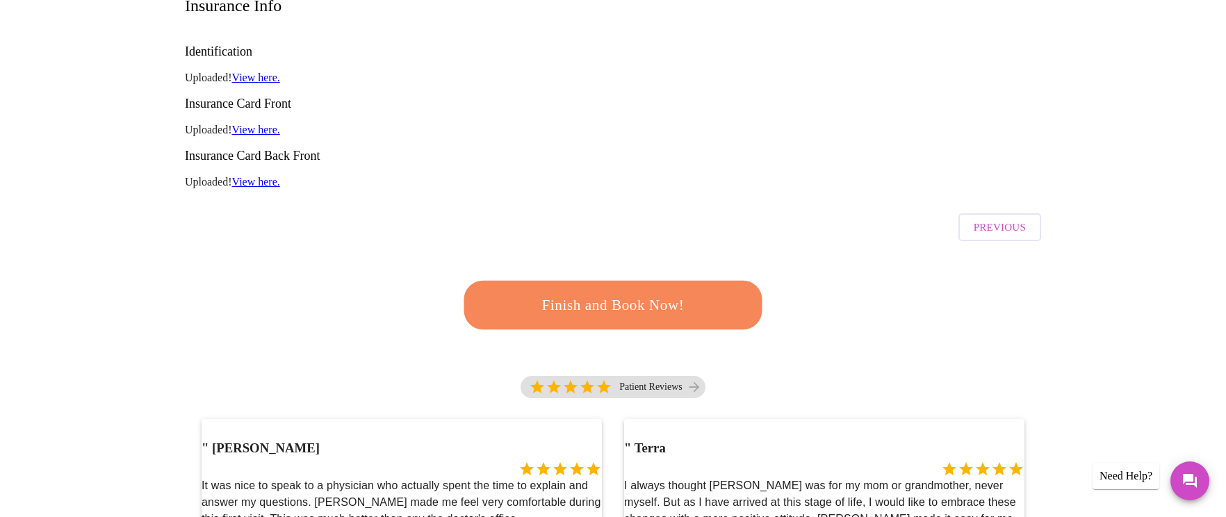
click at [603, 293] on span "Finish and Book Now!" at bounding box center [613, 306] width 258 height 26
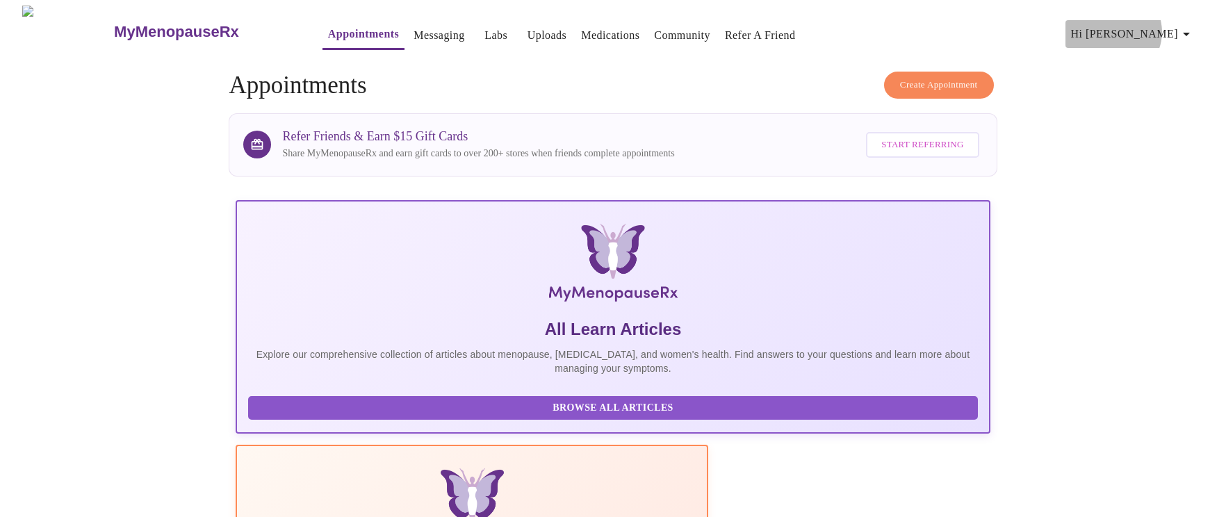
click at [1184, 26] on icon "button" at bounding box center [1186, 34] width 17 height 17
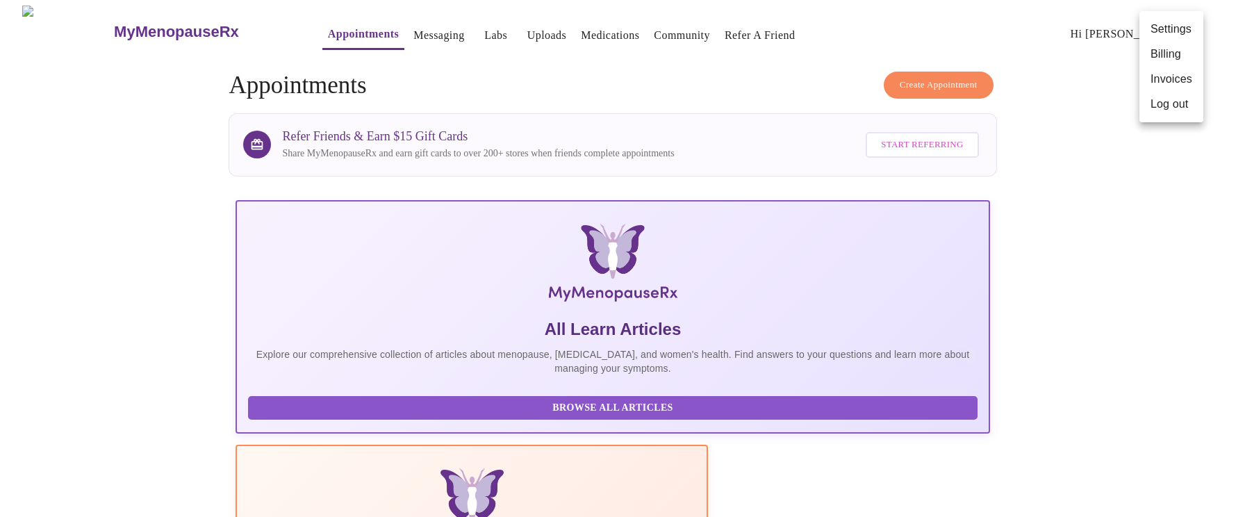
click at [1158, 50] on li "Billing" at bounding box center [1172, 54] width 64 height 25
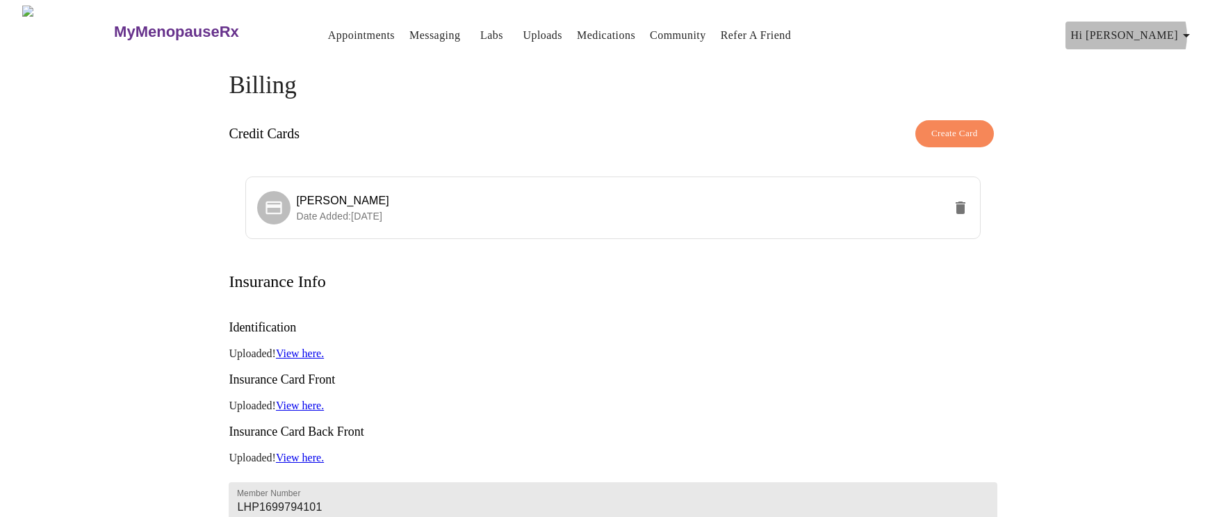
click at [1194, 30] on icon "button" at bounding box center [1186, 35] width 17 height 17
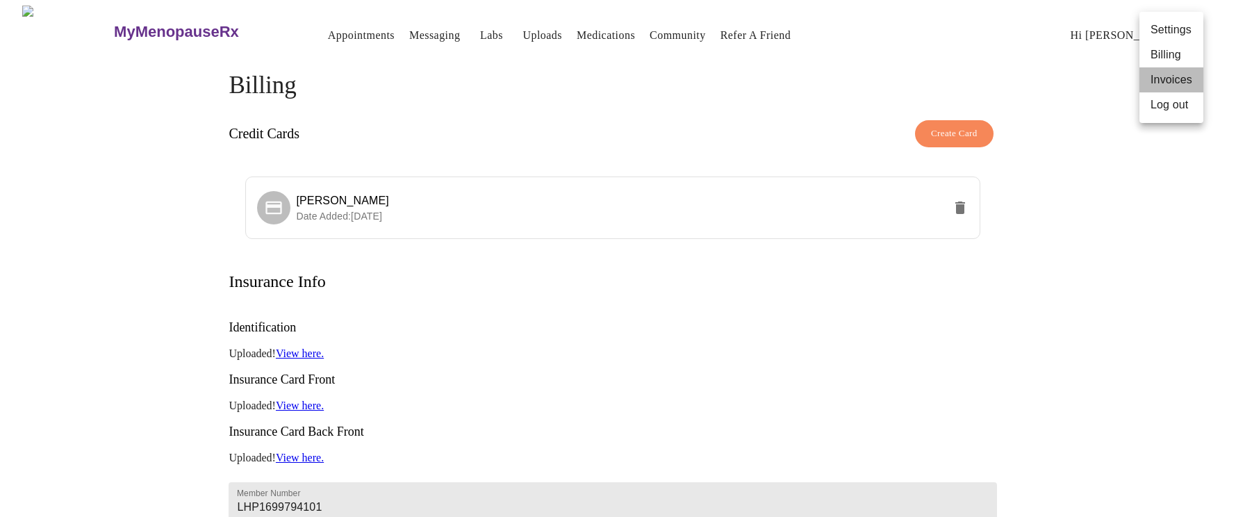
click at [1165, 78] on li "Invoices" at bounding box center [1172, 79] width 64 height 25
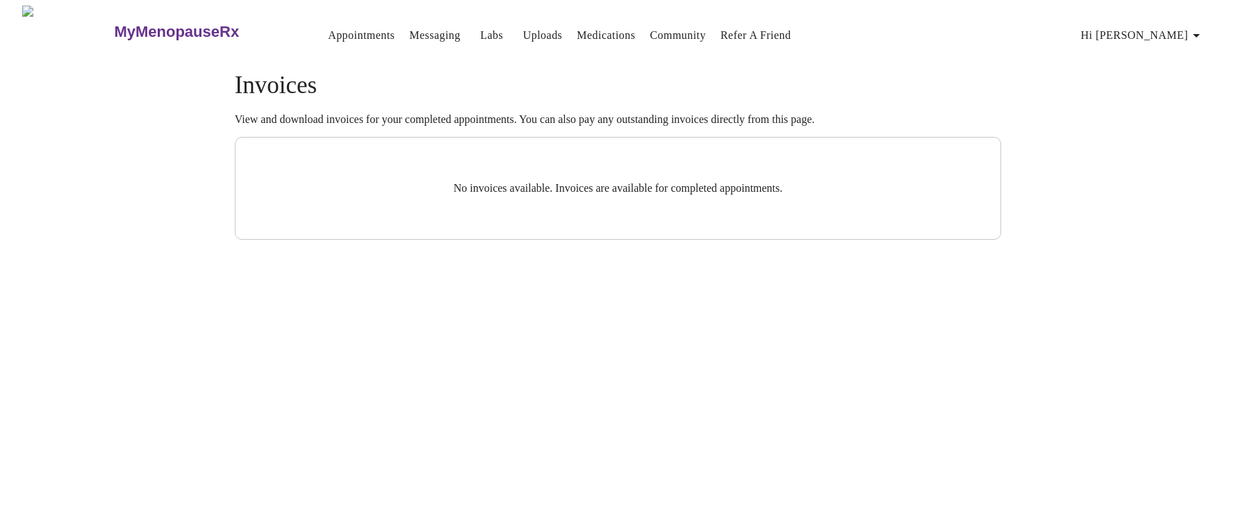
click at [650, 26] on link "Community" at bounding box center [678, 35] width 56 height 19
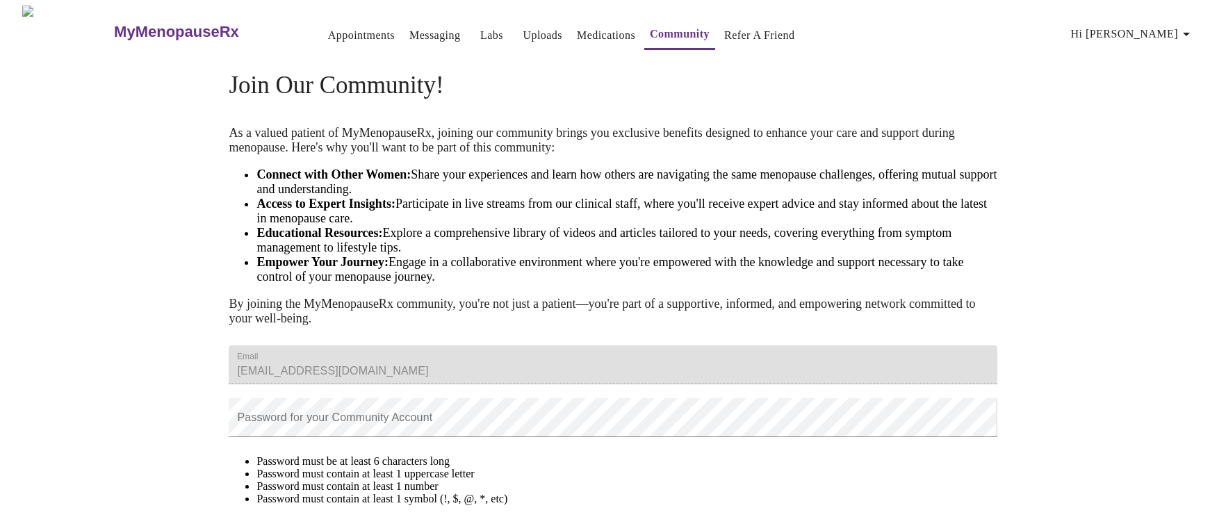
click at [328, 26] on link "Appointments" at bounding box center [361, 35] width 67 height 19
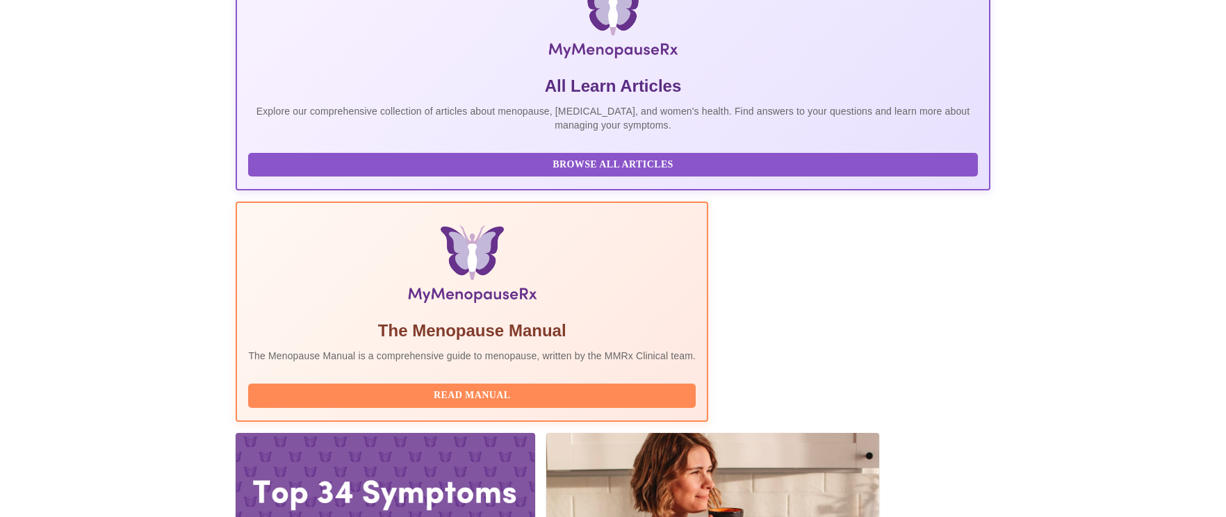
scroll to position [244, 0]
